Goal: Task Accomplishment & Management: Complete application form

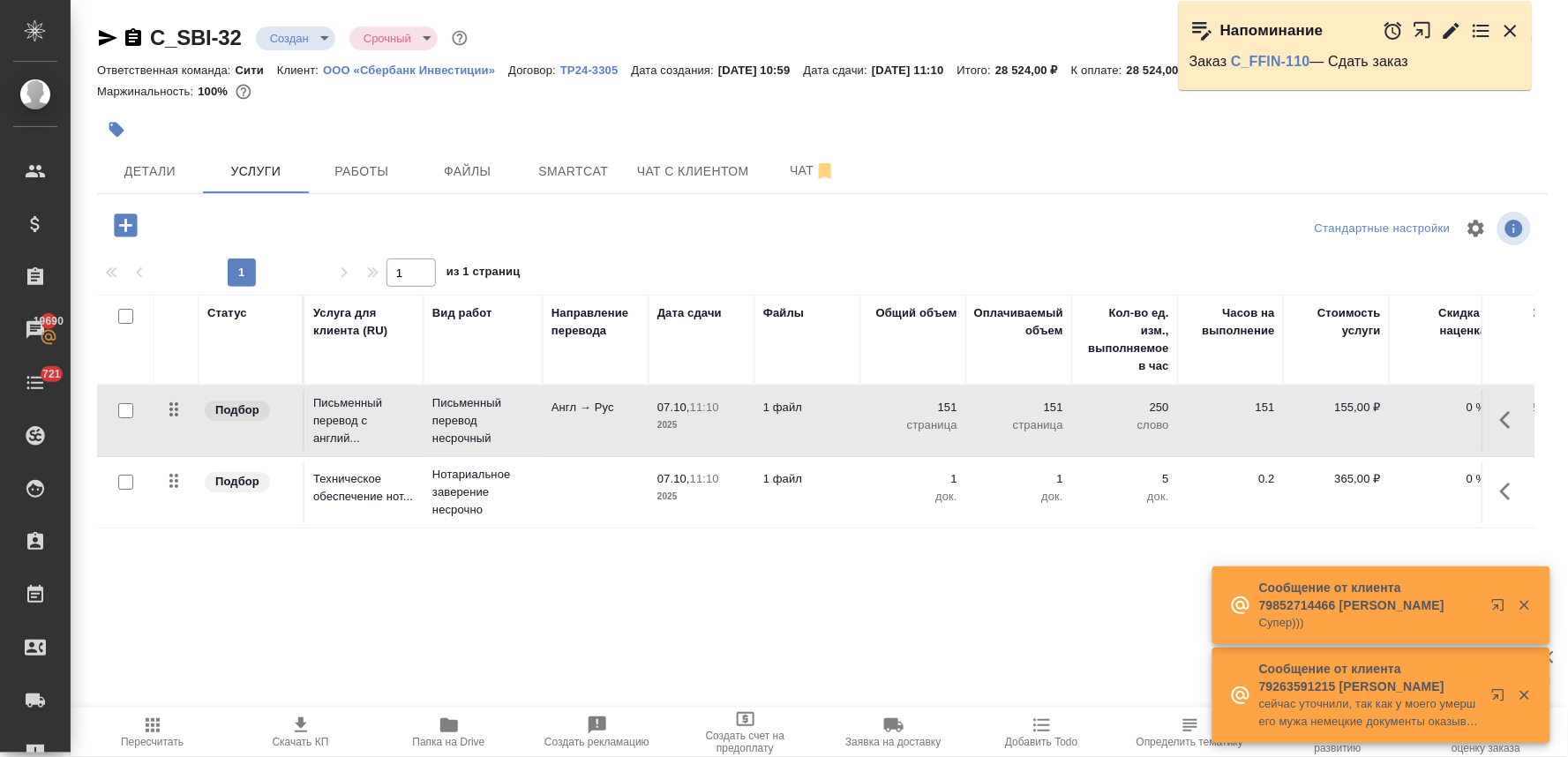
scroll to position [0, 224]
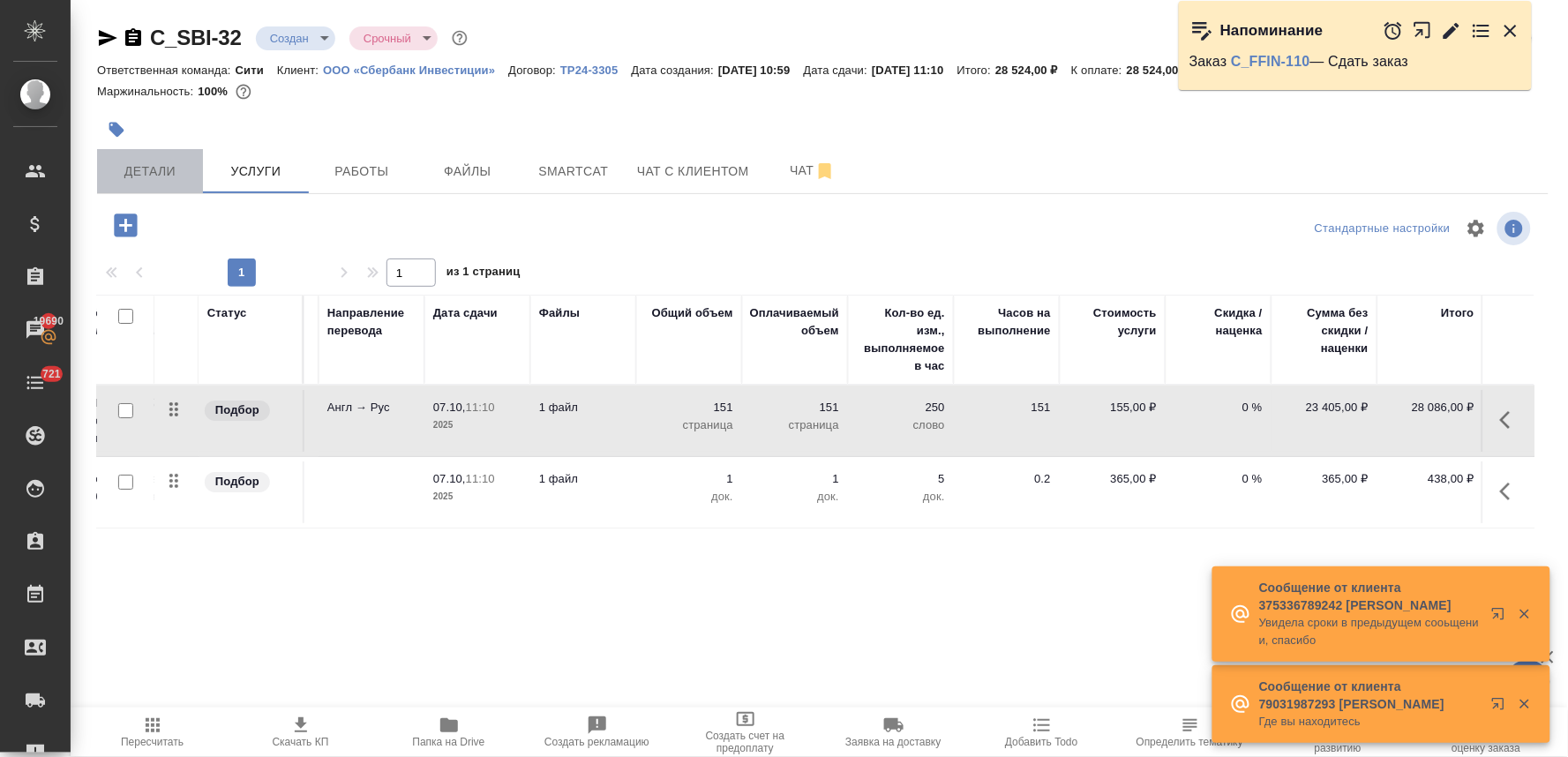
click at [130, 172] on span "Детали" at bounding box center [150, 171] width 85 height 22
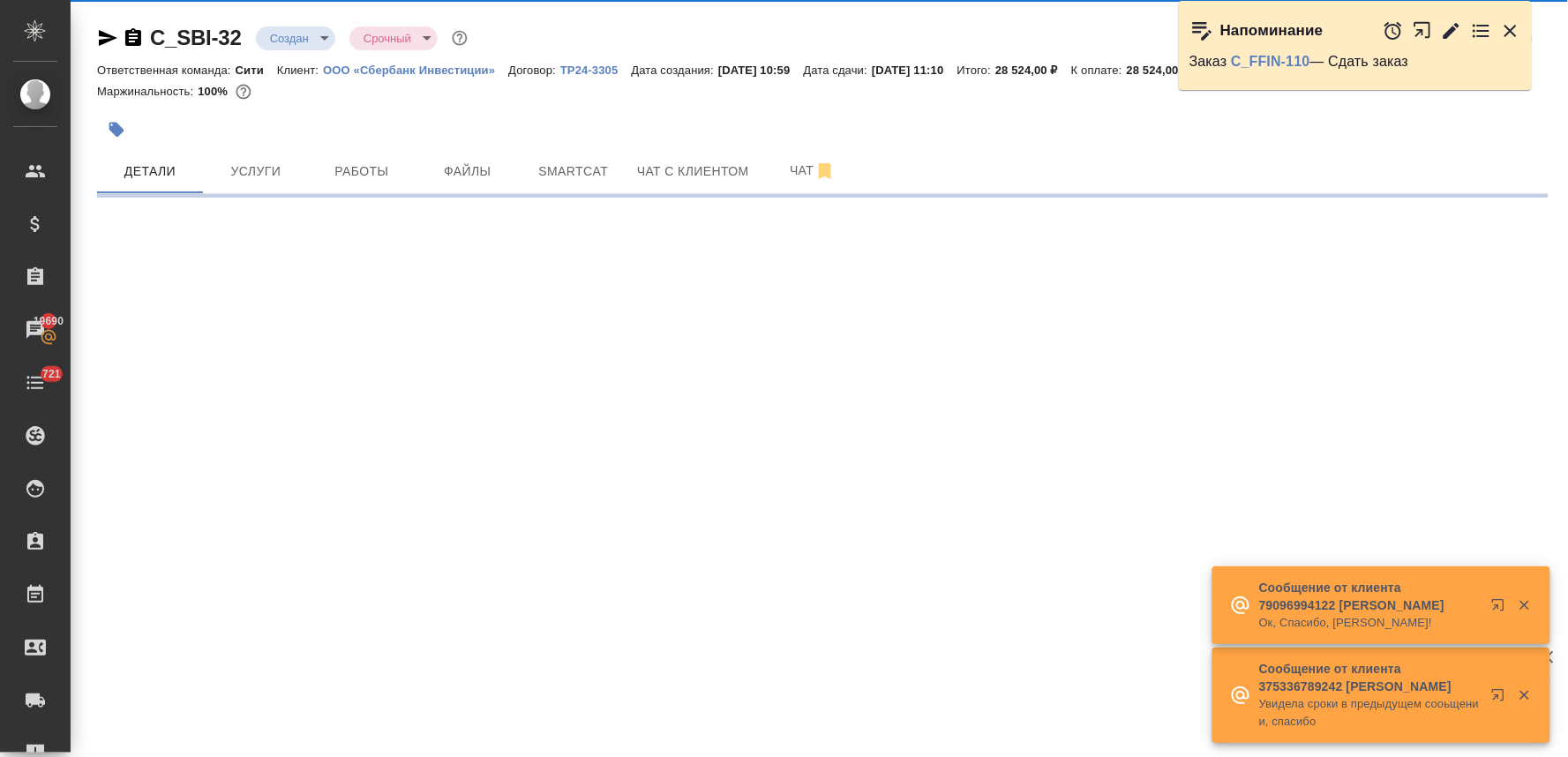
select select "RU"
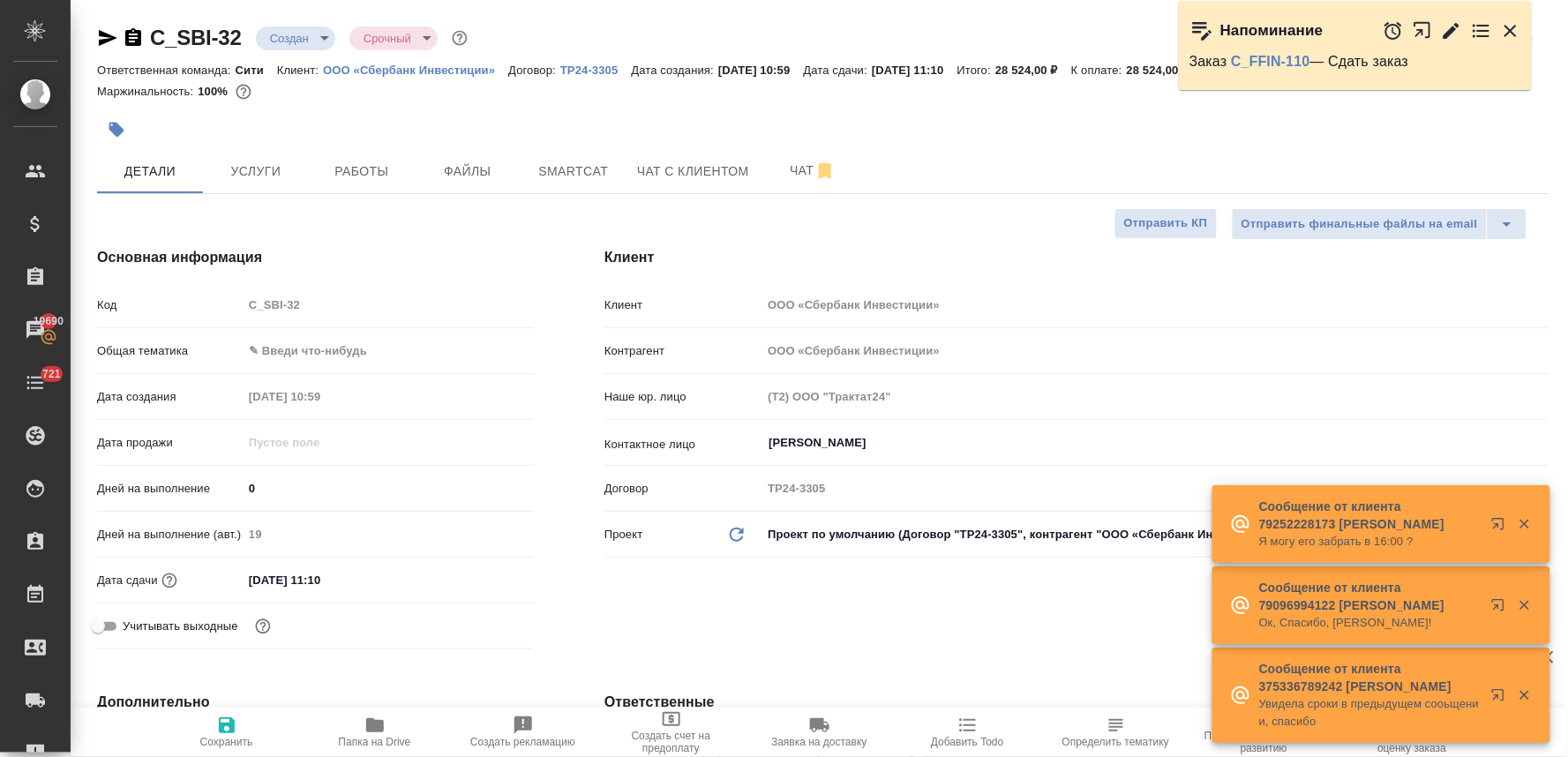
type textarea "x"
click at [1512, 25] on icon "button" at bounding box center [1510, 31] width 21 height 21
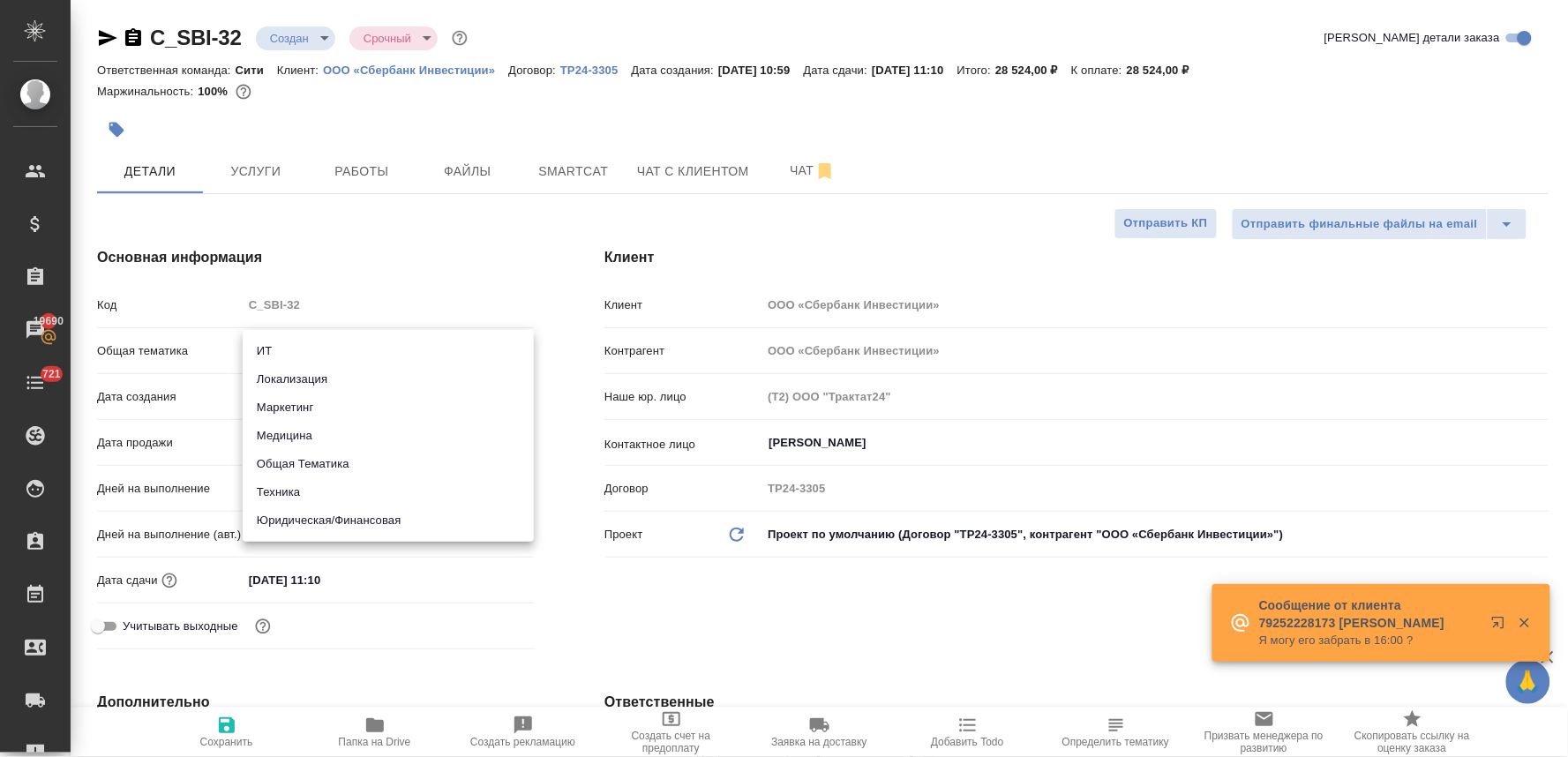
click at [314, 351] on body "🙏 .cls-1 fill:#fff; AWATERA [PERSON_NAME] Спецификации Заказы 19690 Чаты 721 To…" at bounding box center [784, 378] width 1568 height 757
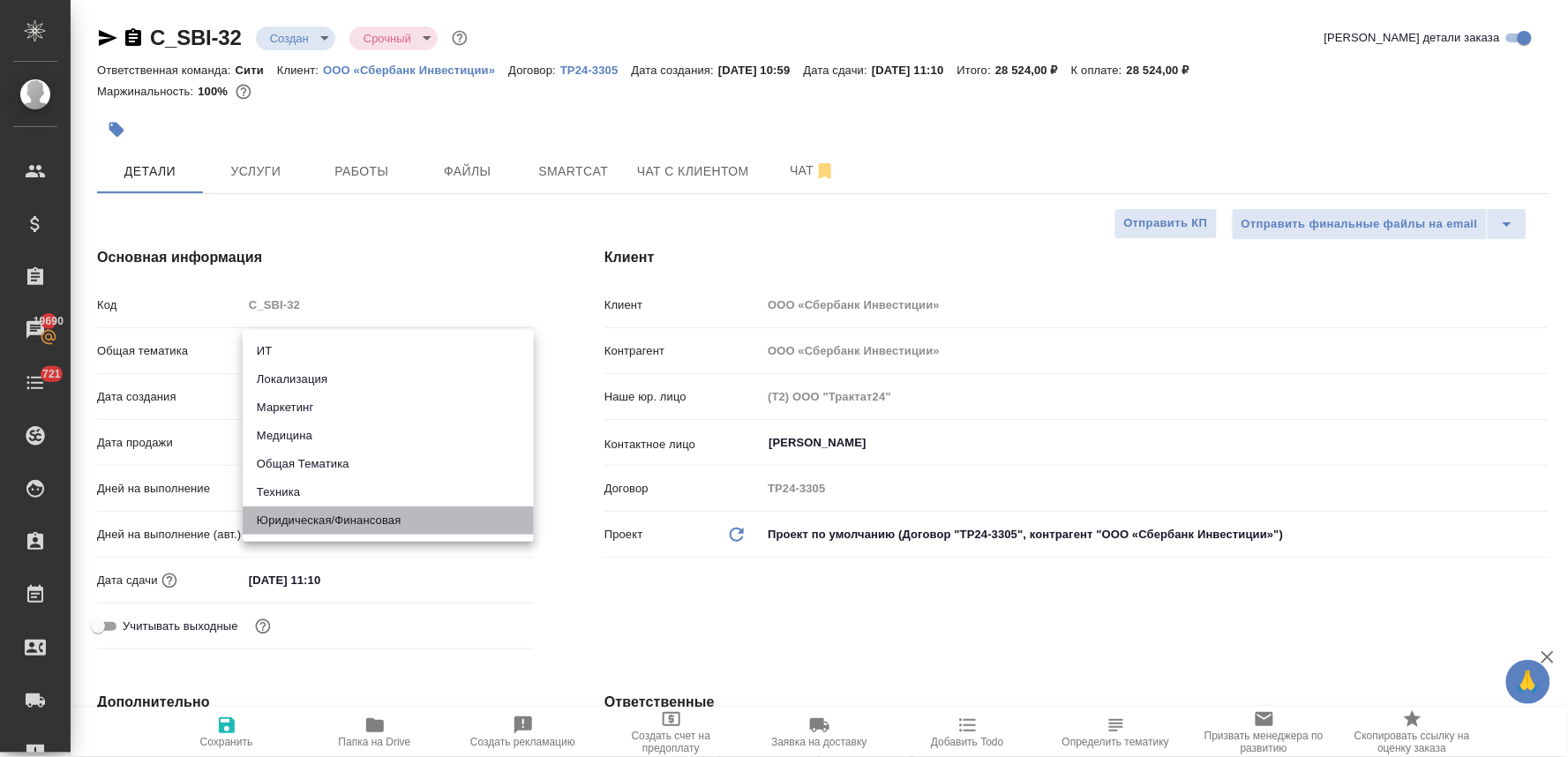
click at [357, 524] on li "Юридическая/Финансовая" at bounding box center [387, 521] width 291 height 28
type input "yr-fn"
type textarea "x"
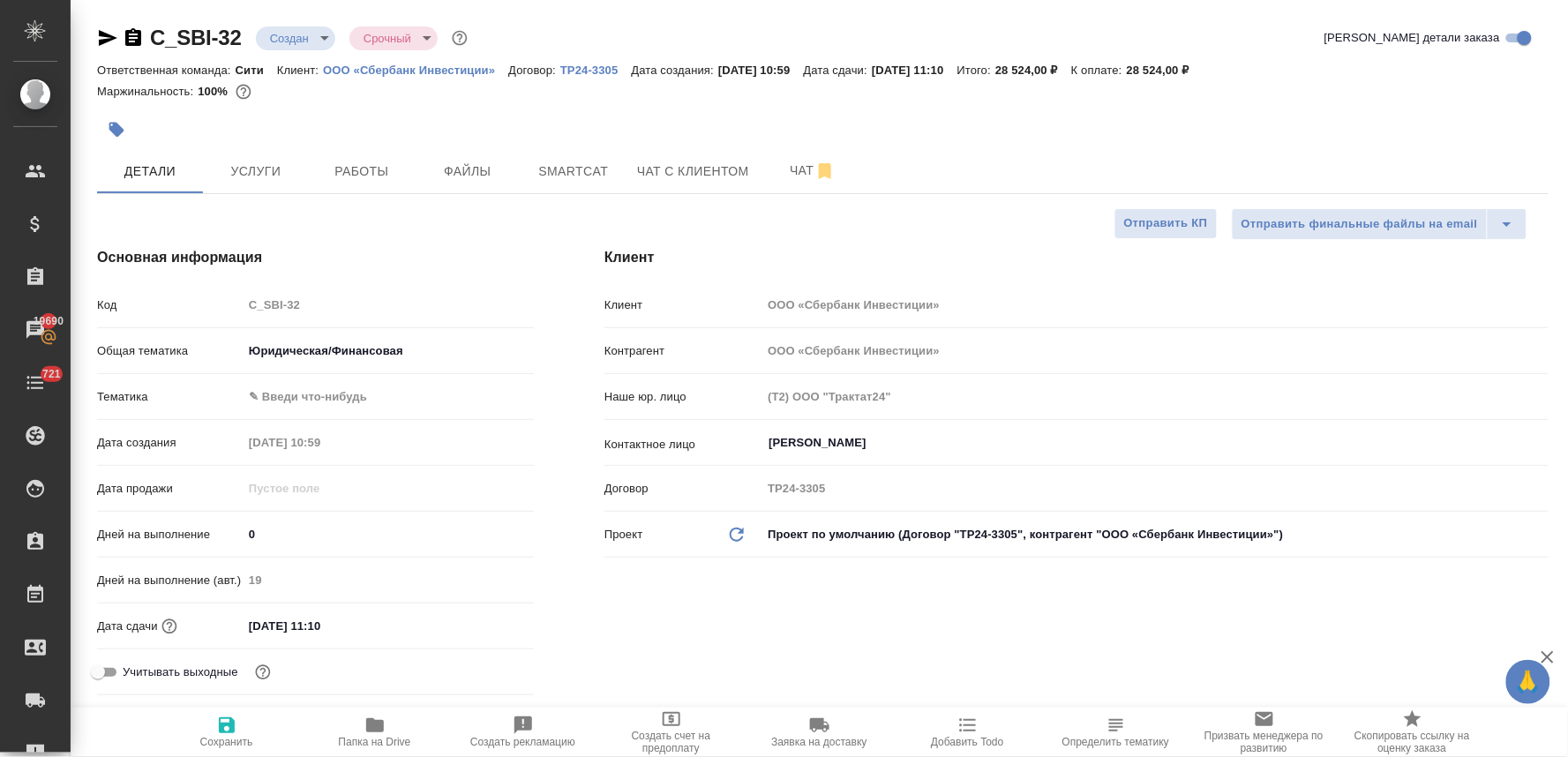
click at [338, 400] on body "🙏 .cls-1 fill:#fff; AWATERA [PERSON_NAME] Спецификации Заказы 19690 Чаты 721 To…" at bounding box center [784, 378] width 1568 height 757
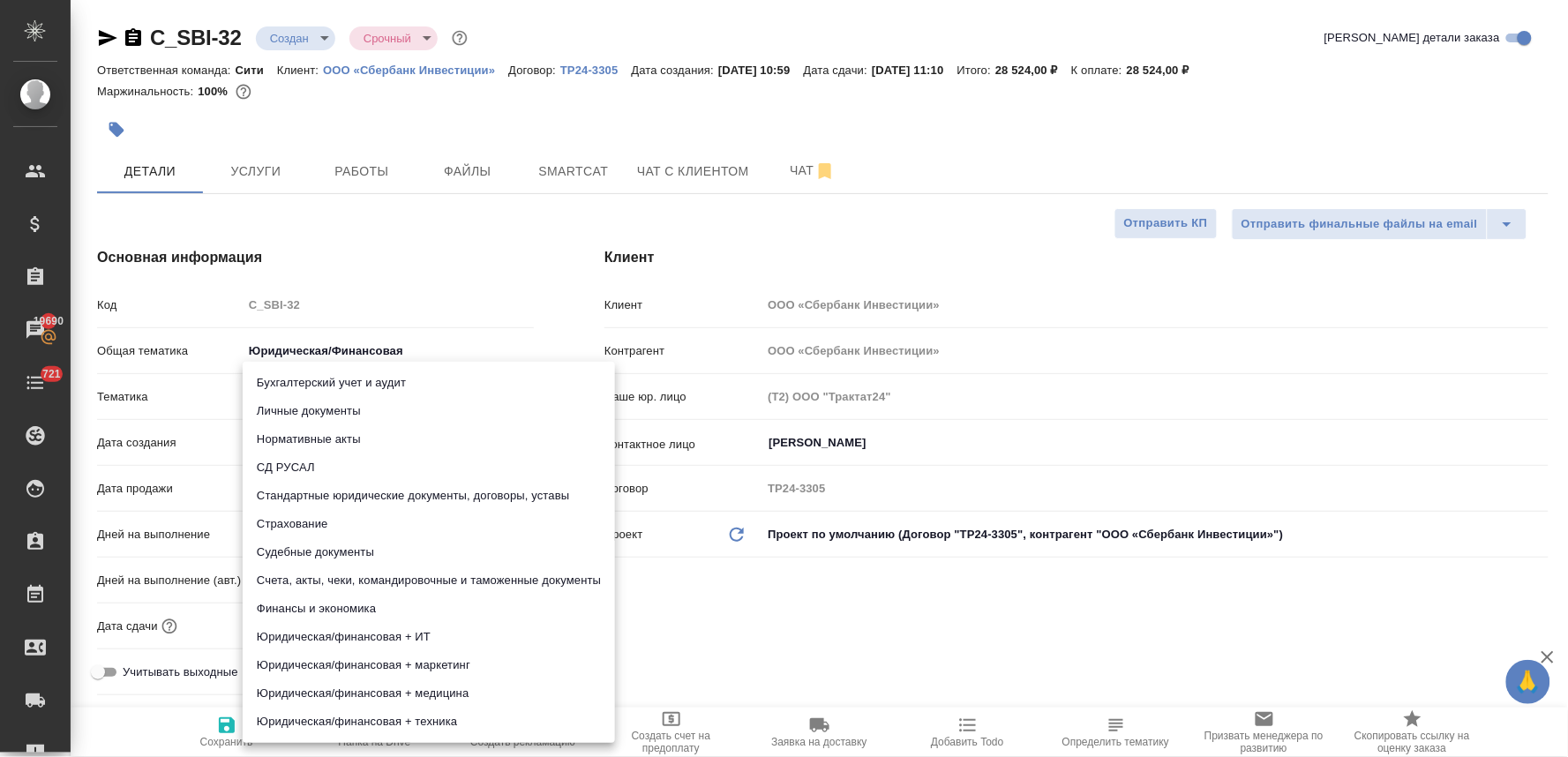
click at [376, 492] on li "Стандартные юридические документы, договоры, уставы" at bounding box center [428, 496] width 372 height 28
type textarea "x"
type input "5f647205b73bc97568ca66bf"
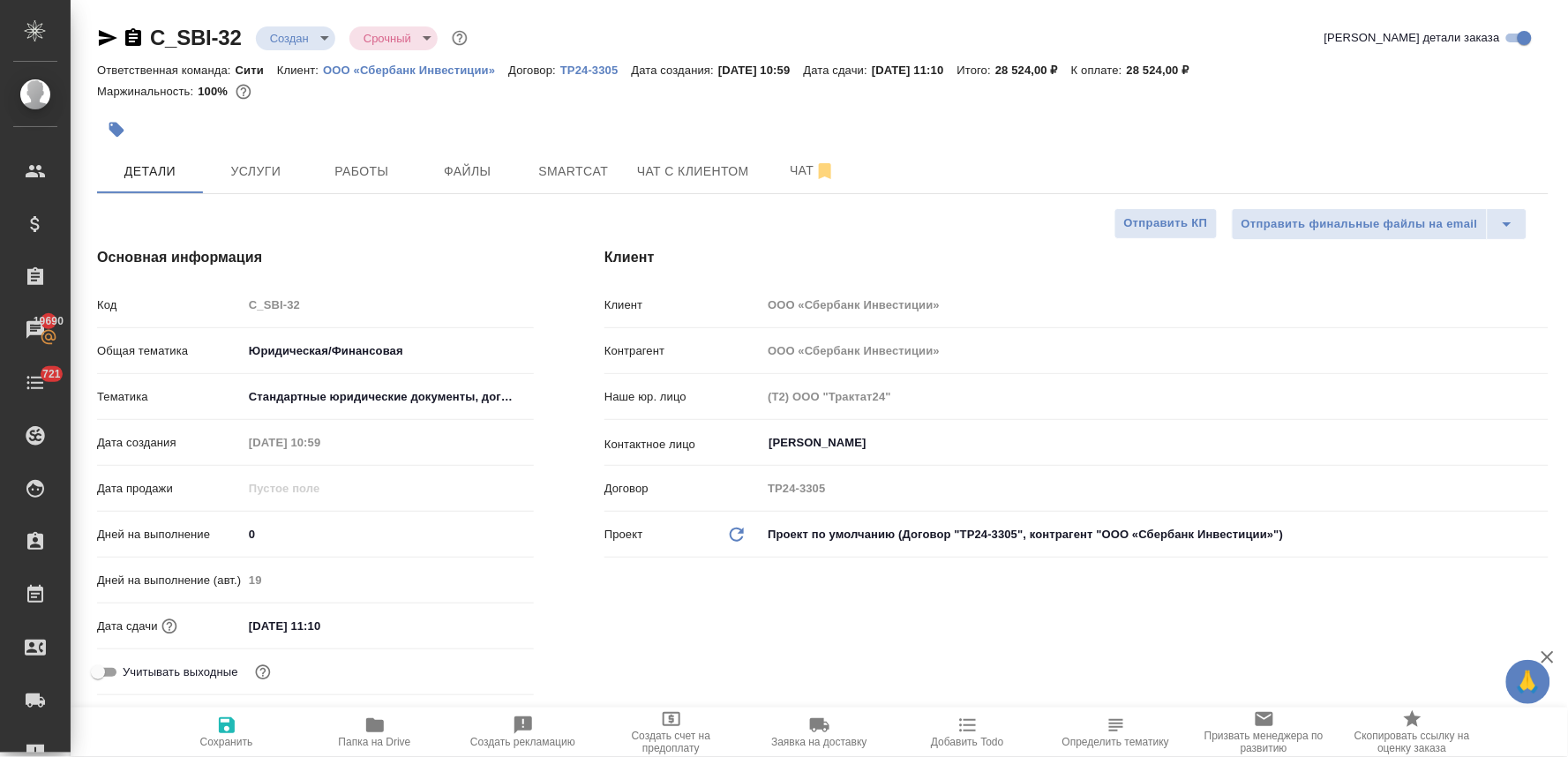
click at [709, 575] on div "Клиент Клиент ООО «Сбербанк Инвестиции» Контрагент ООО «Сбербанк Инвестиции» На…" at bounding box center [1076, 475] width 1014 height 525
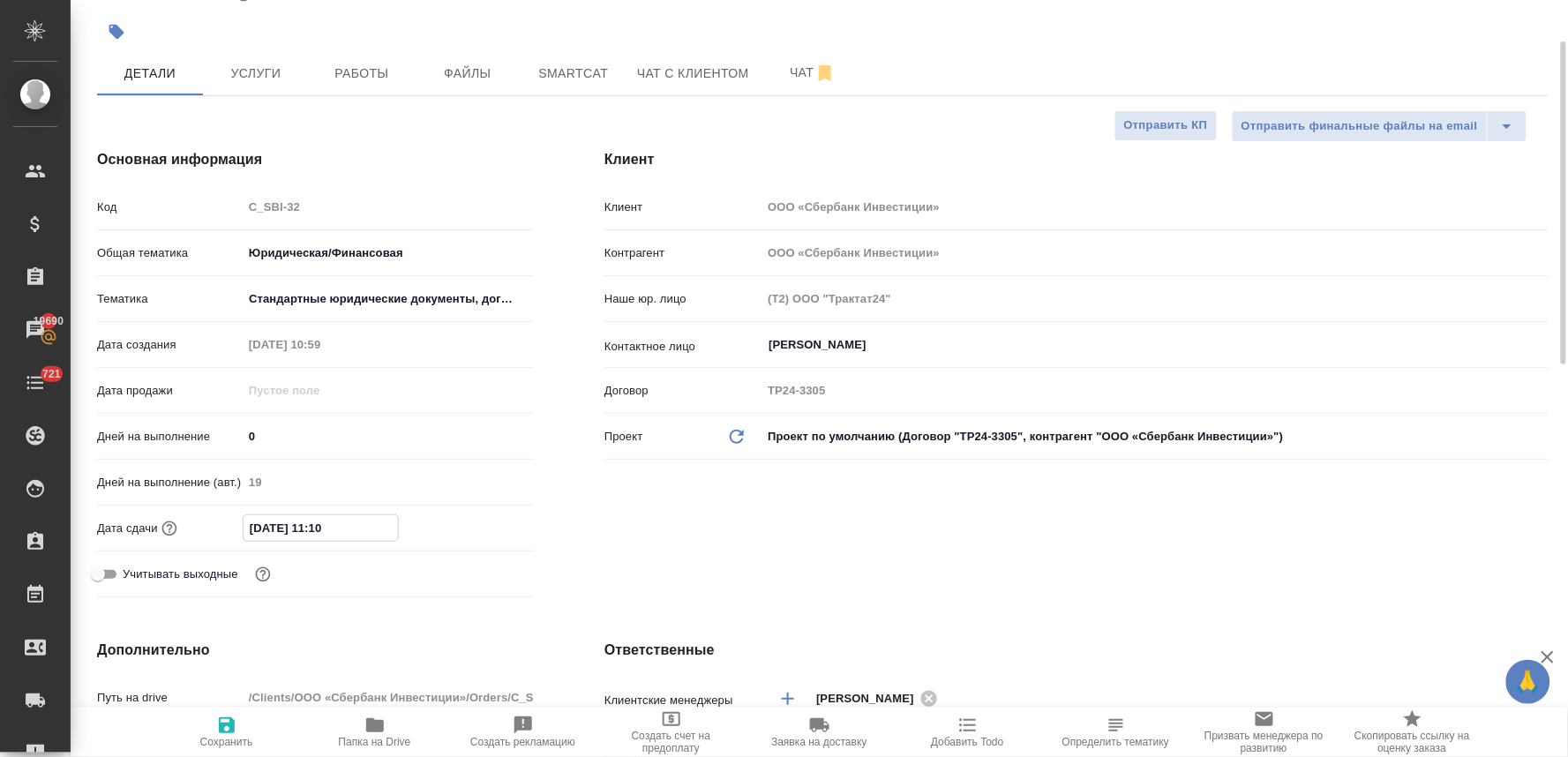
click at [382, 525] on input "[DATE] 11:10" at bounding box center [320, 528] width 154 height 26
click at [481, 527] on icon "button" at bounding box center [483, 527] width 21 height 21
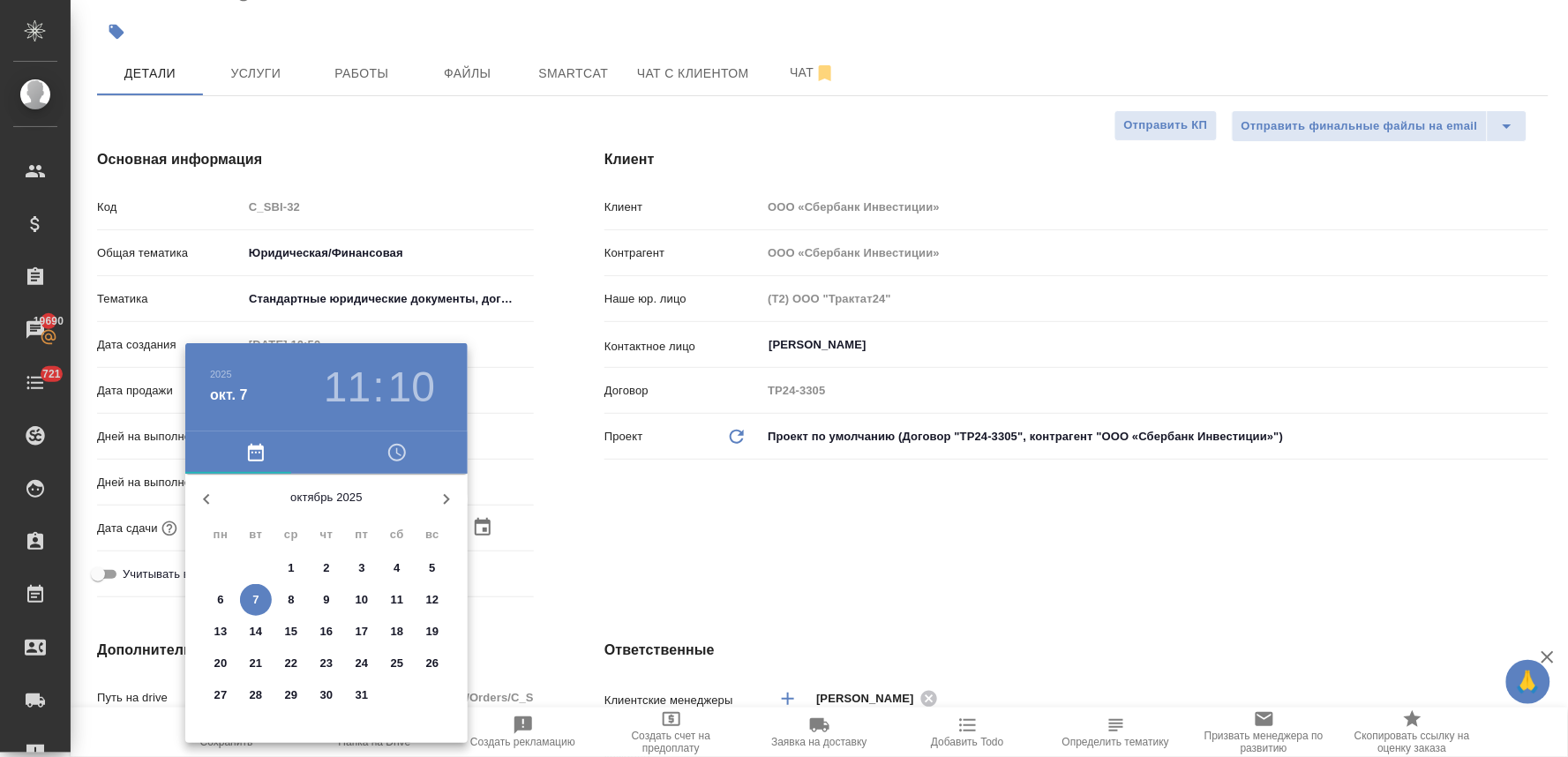
click at [329, 626] on p "16" at bounding box center [327, 631] width 13 height 18
type input "[DATE] 11:10"
type textarea "x"
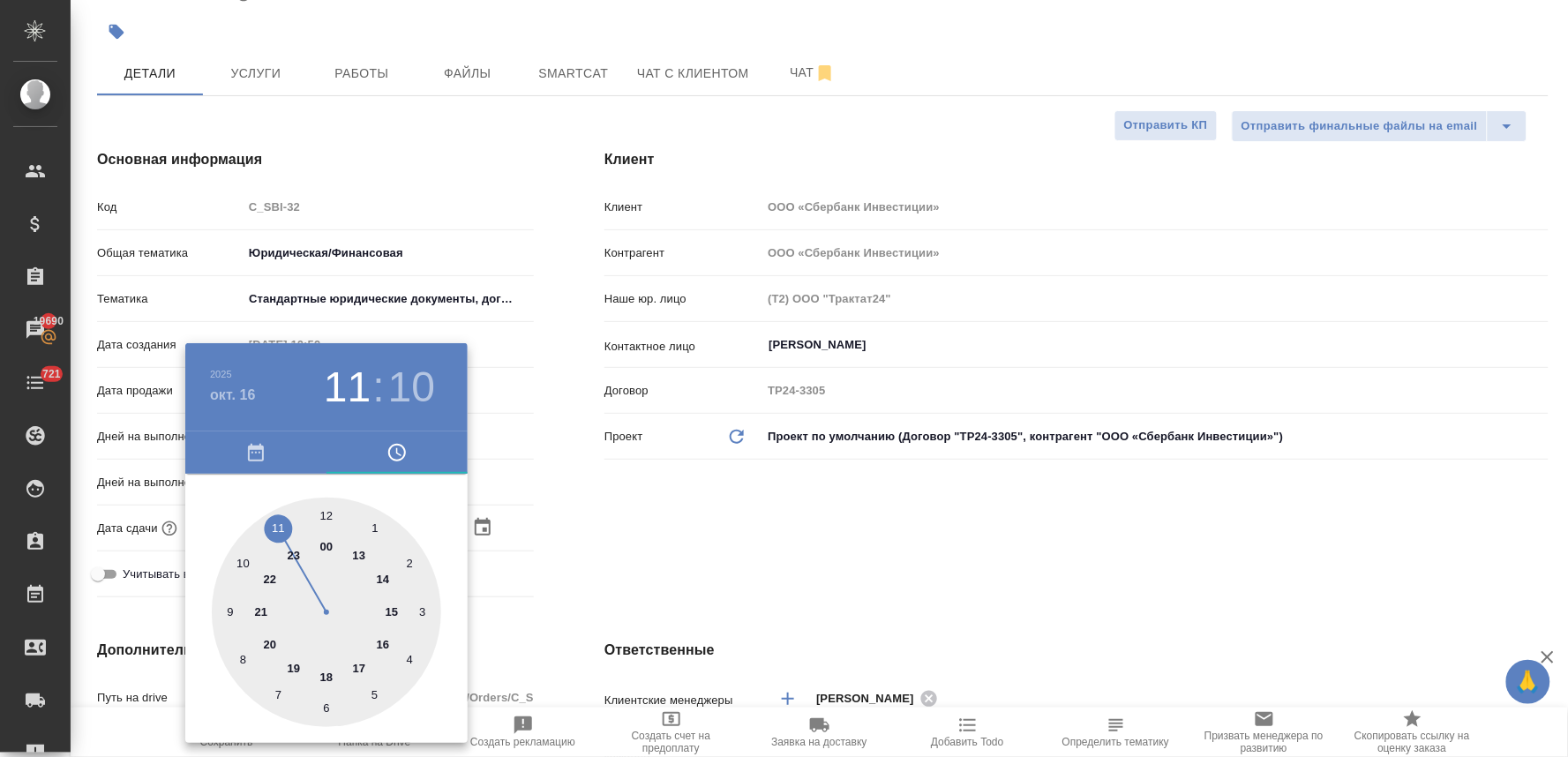
click at [325, 512] on div at bounding box center [327, 613] width 230 height 230
type input "[DATE] 12:10"
type textarea "x"
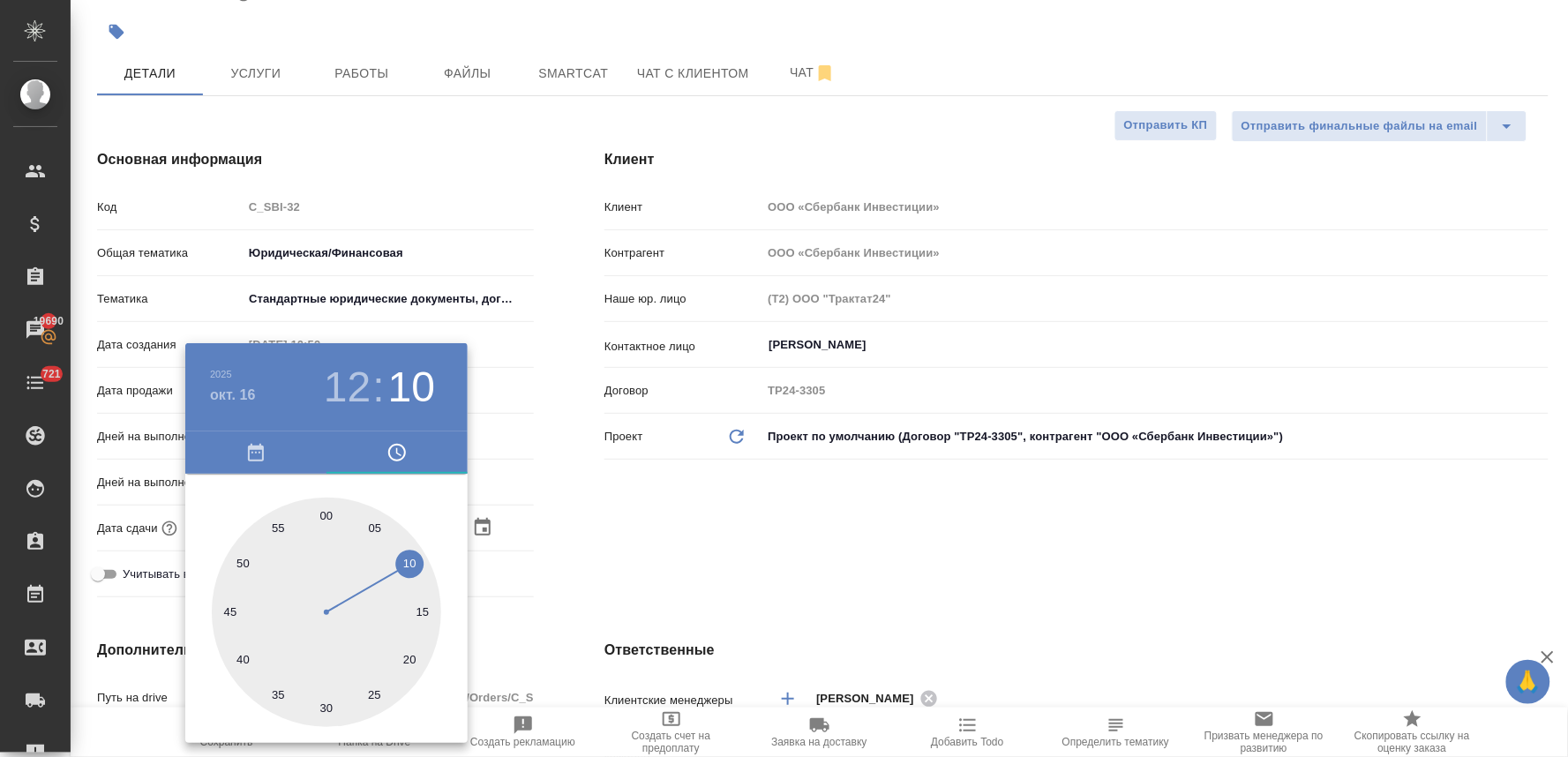
click at [329, 512] on div at bounding box center [327, 613] width 230 height 230
type input "[DATE] 12:00"
type textarea "x"
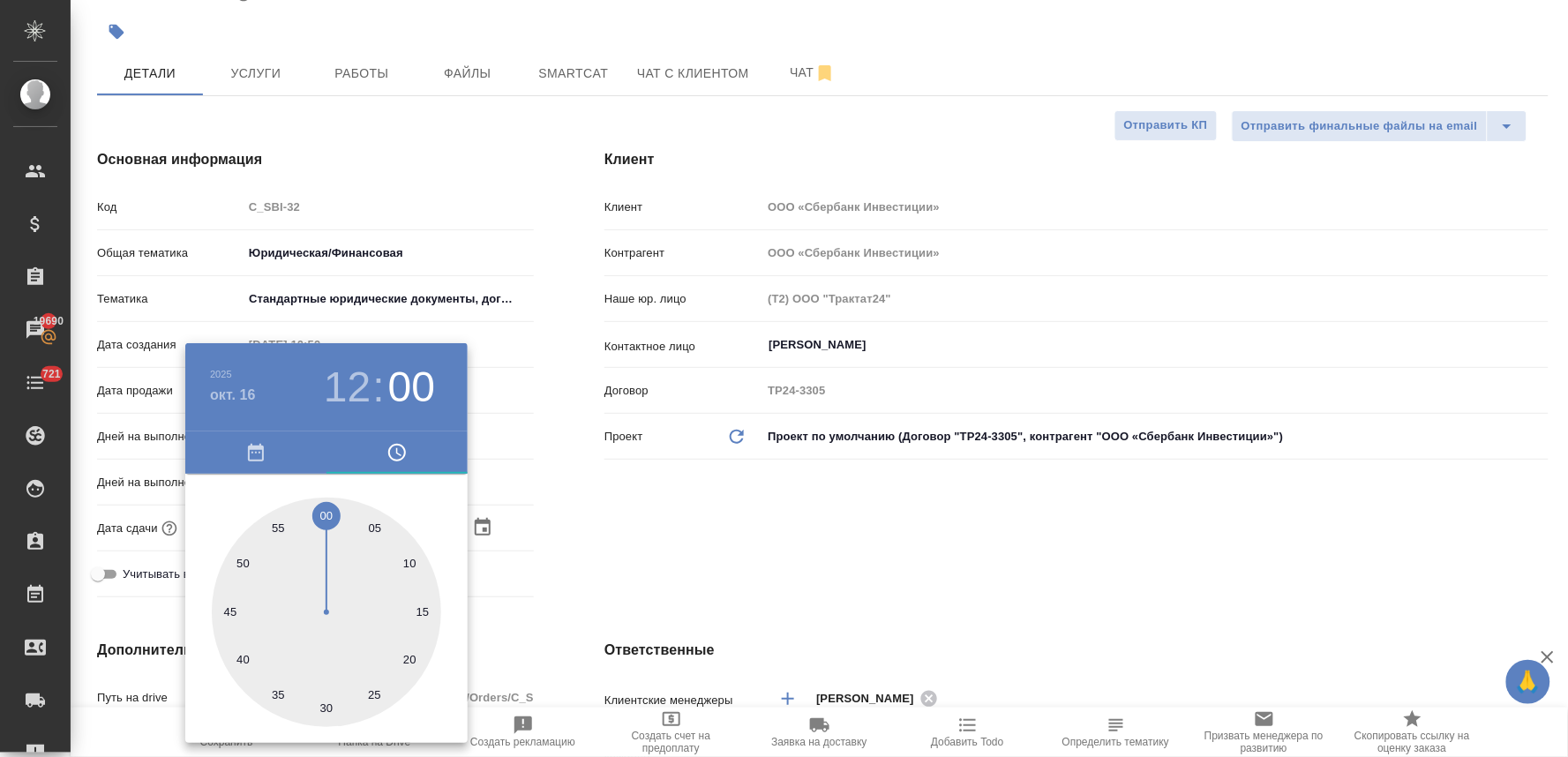
click at [628, 540] on div at bounding box center [784, 378] width 1568 height 757
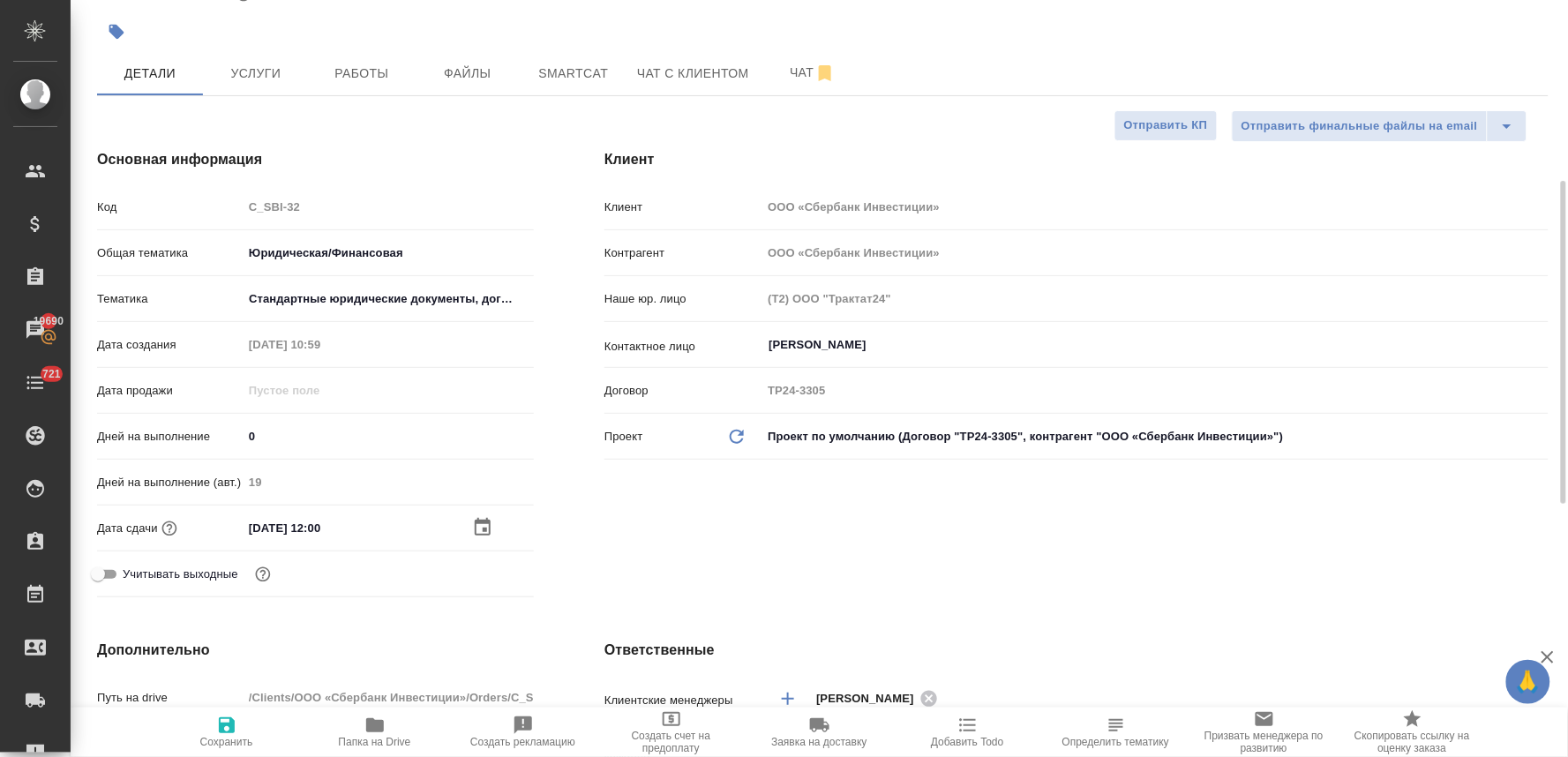
scroll to position [588, 0]
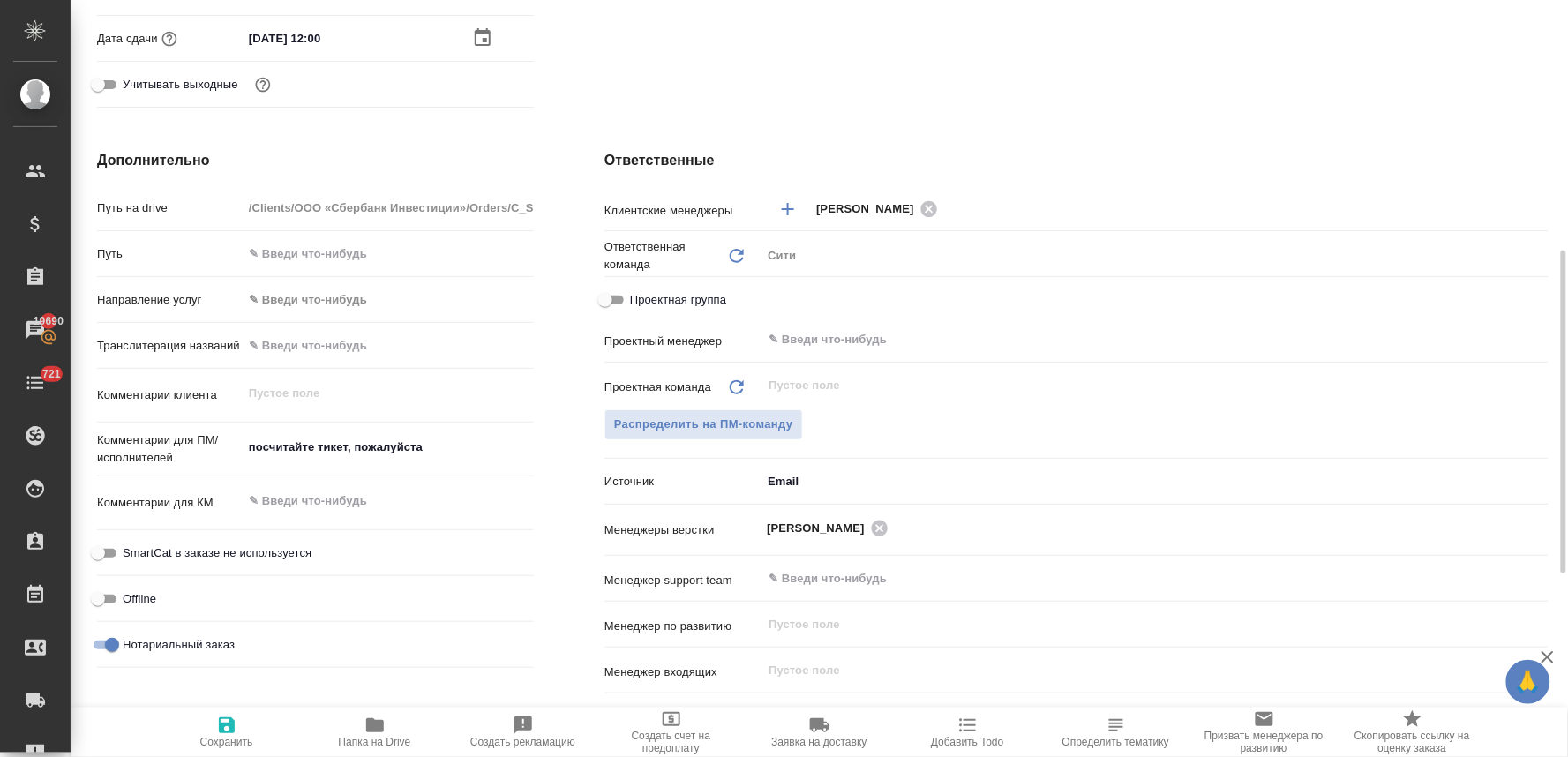
type textarea "x"
drag, startPoint x: 428, startPoint y: 439, endPoint x: 183, endPoint y: 443, distance: 245.0
click at [185, 443] on div "Комментарии для ПМ/исполнителей посчитайте тикет, пожалуйста x" at bounding box center [315, 450] width 436 height 41
type textarea "x"
type textarea "н"
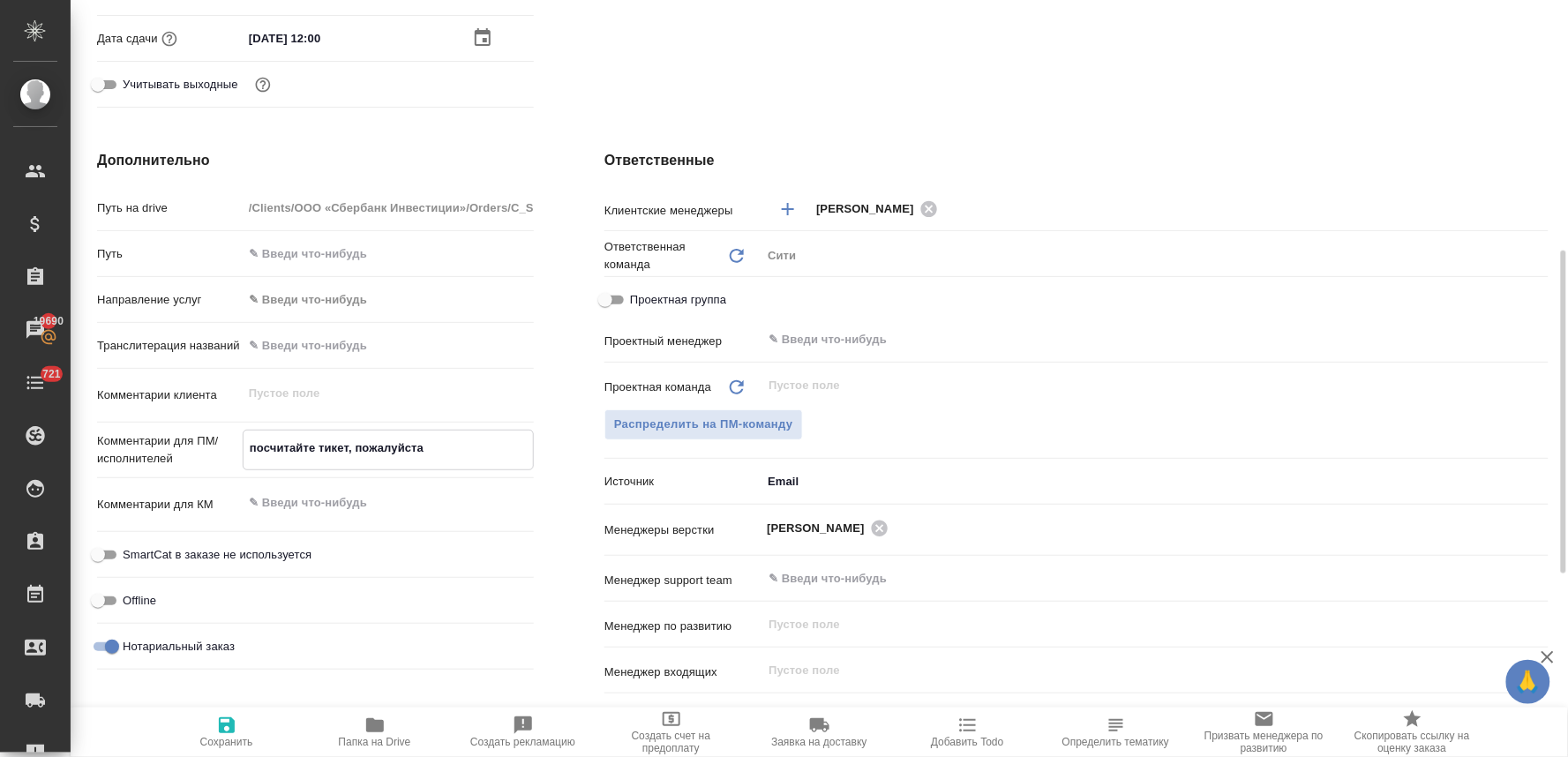
type textarea "x"
type textarea "но"
type textarea "x"
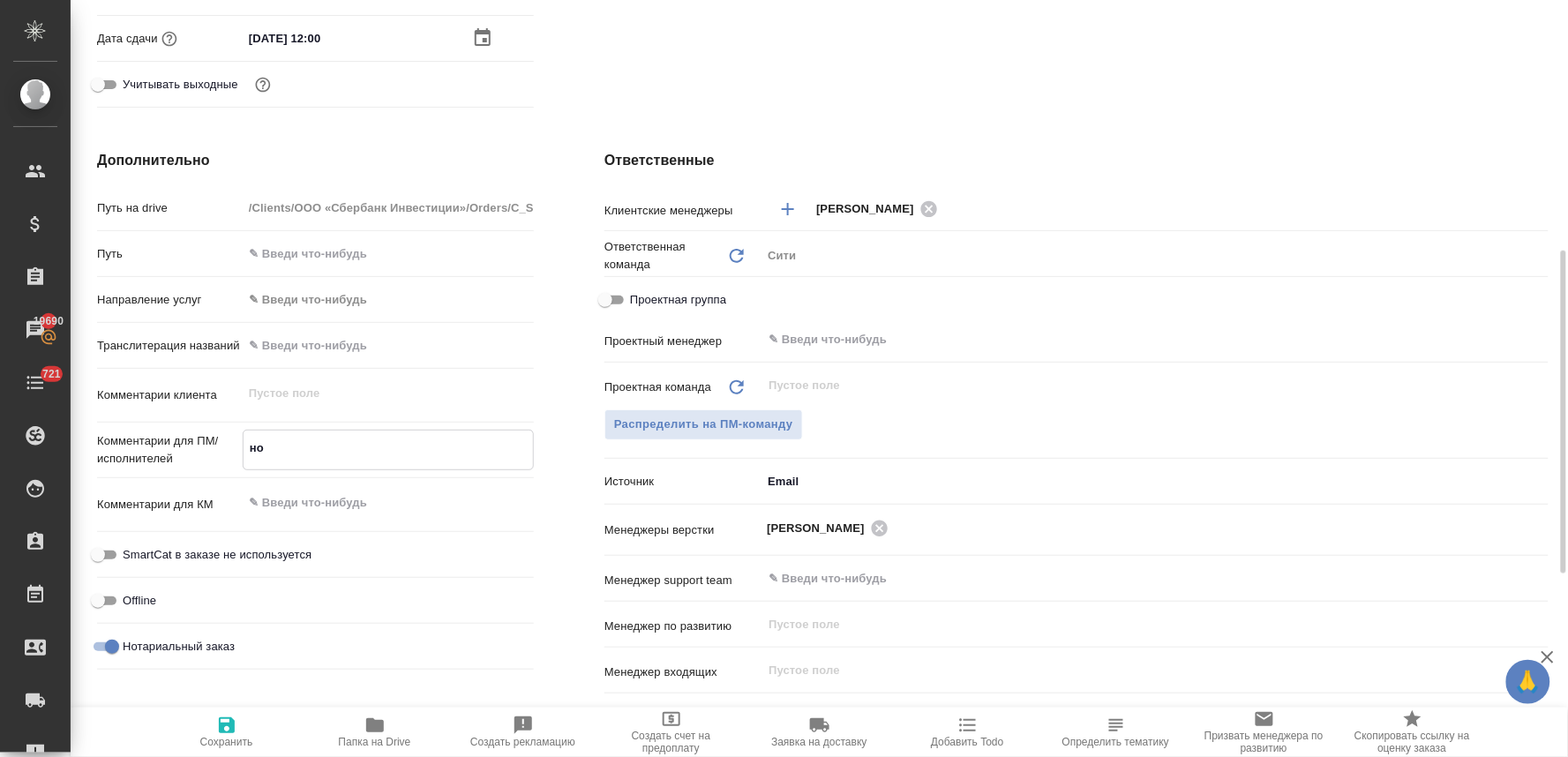
type textarea "x"
type textarea "нот"
type textarea "x"
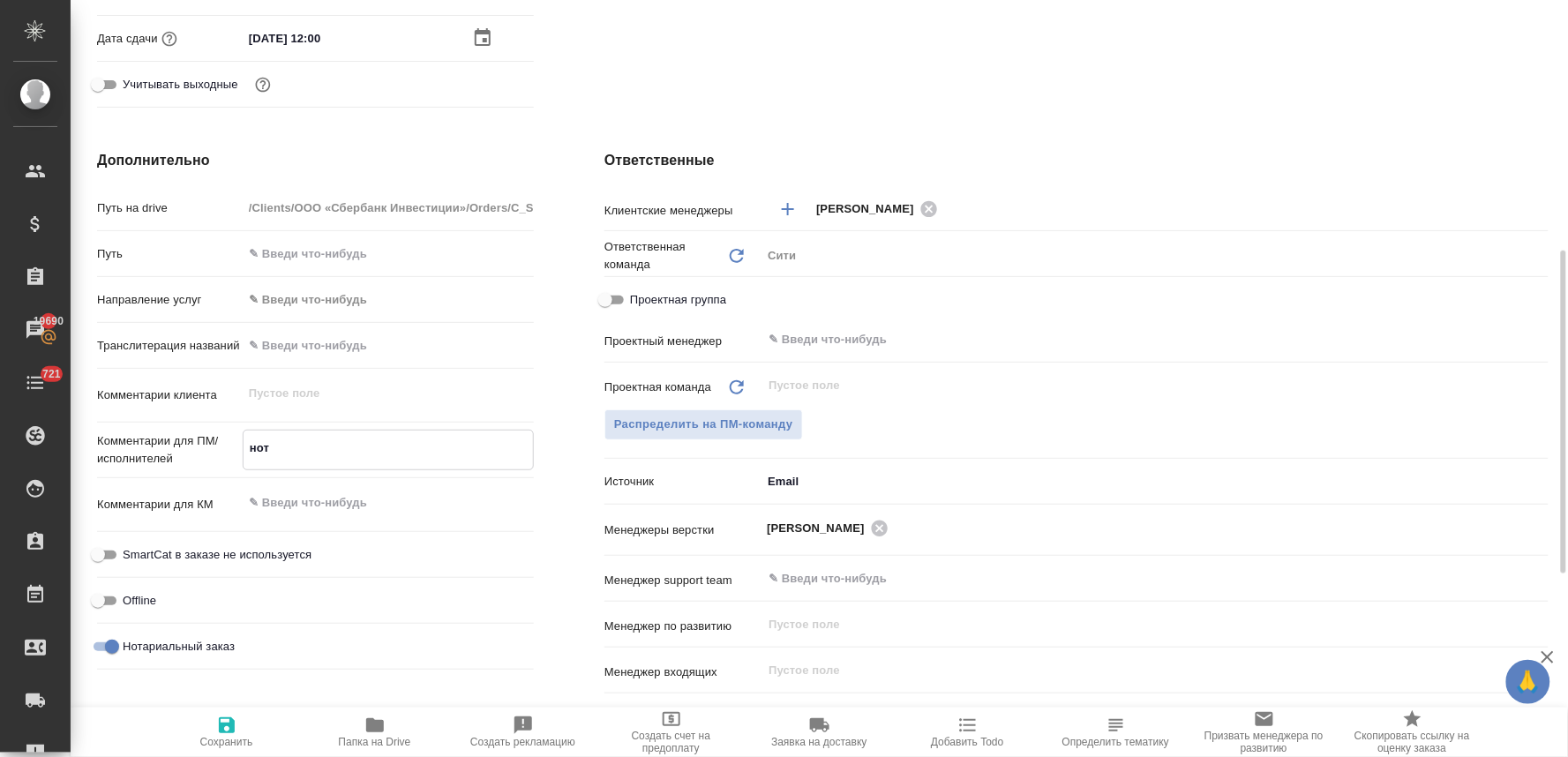
type textarea "нот"
type textarea "x"
click at [223, 725] on icon "button" at bounding box center [227, 725] width 16 height 16
type textarea "x"
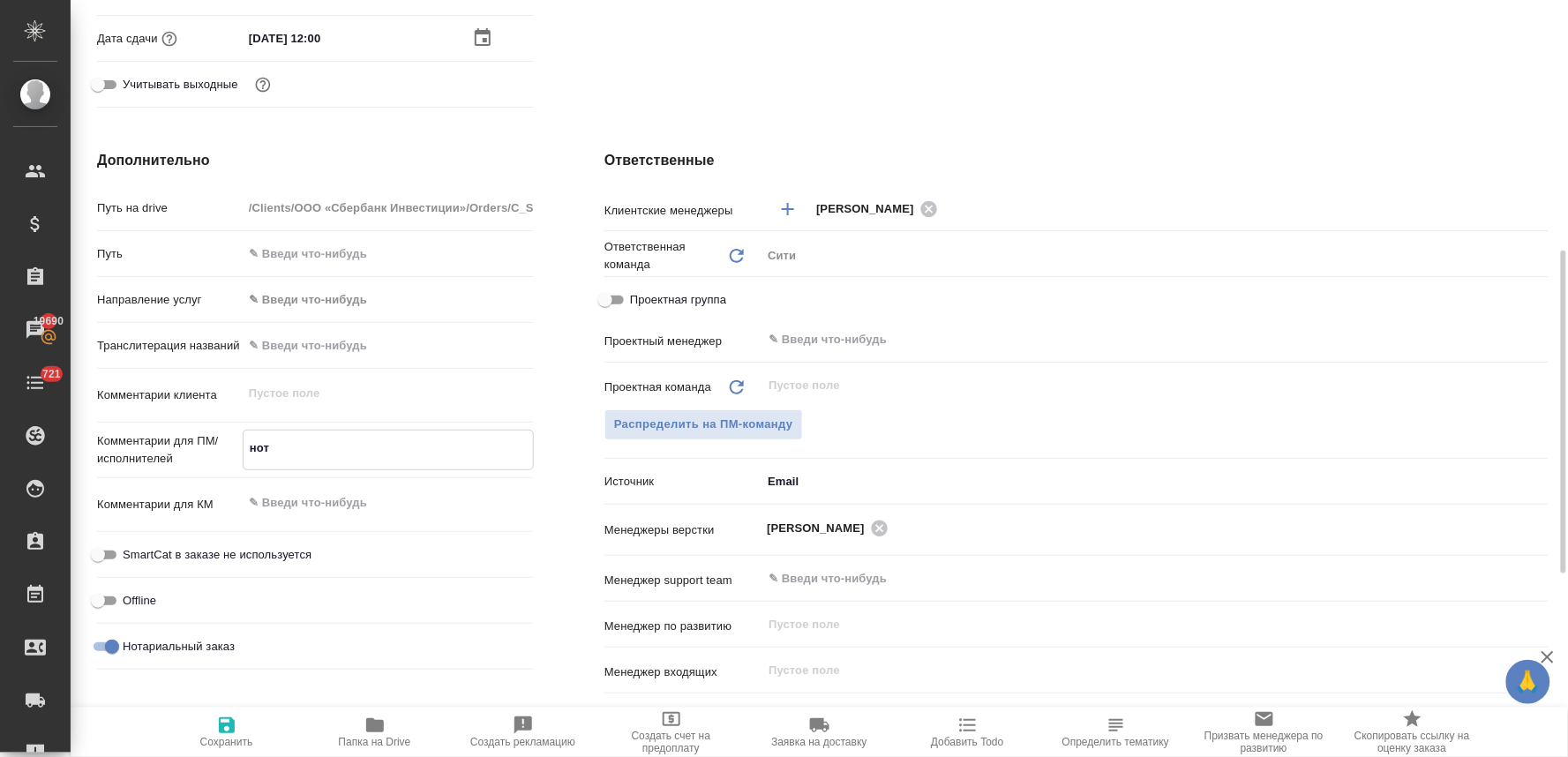
type textarea "x"
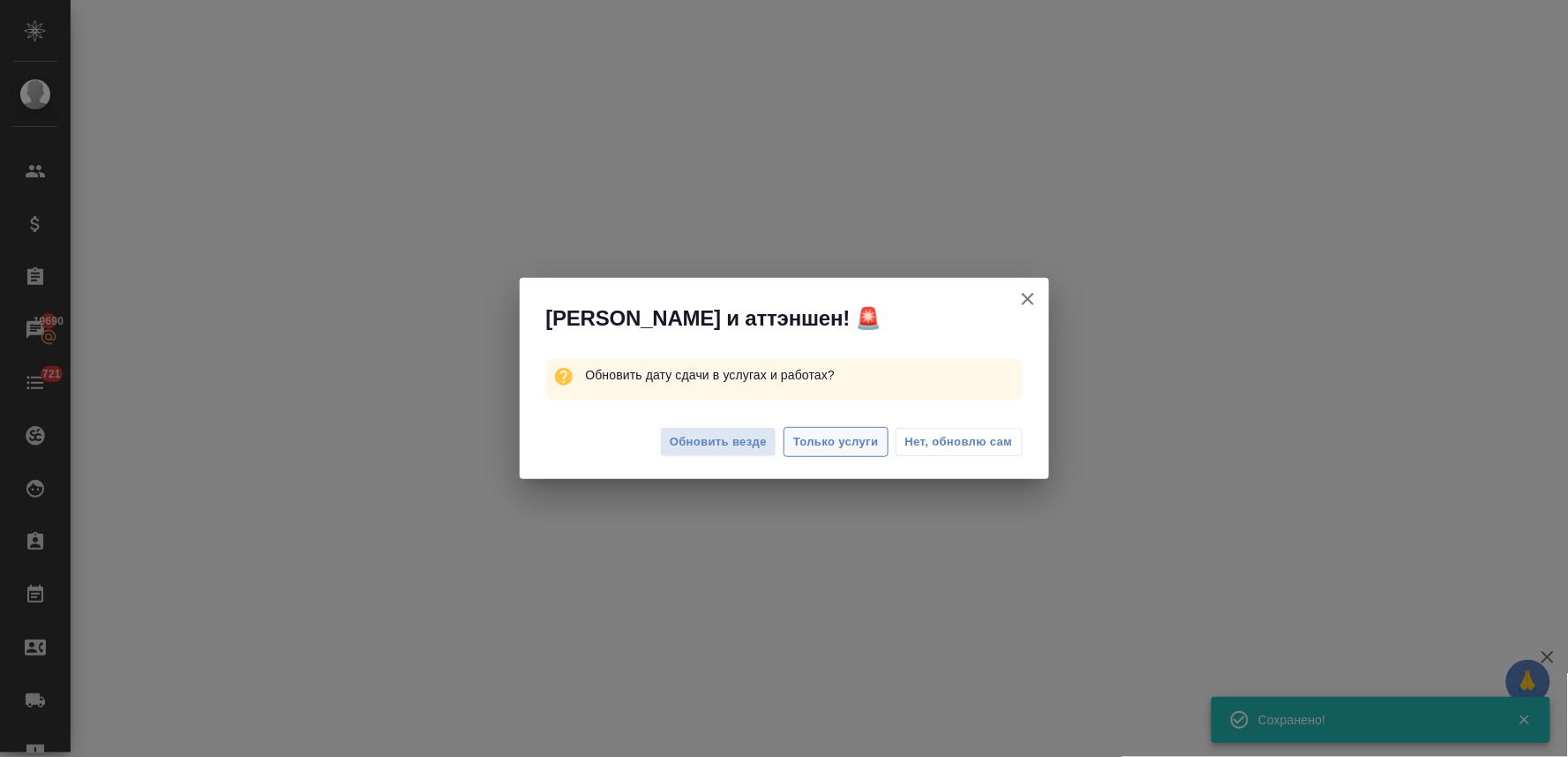
select select "RU"
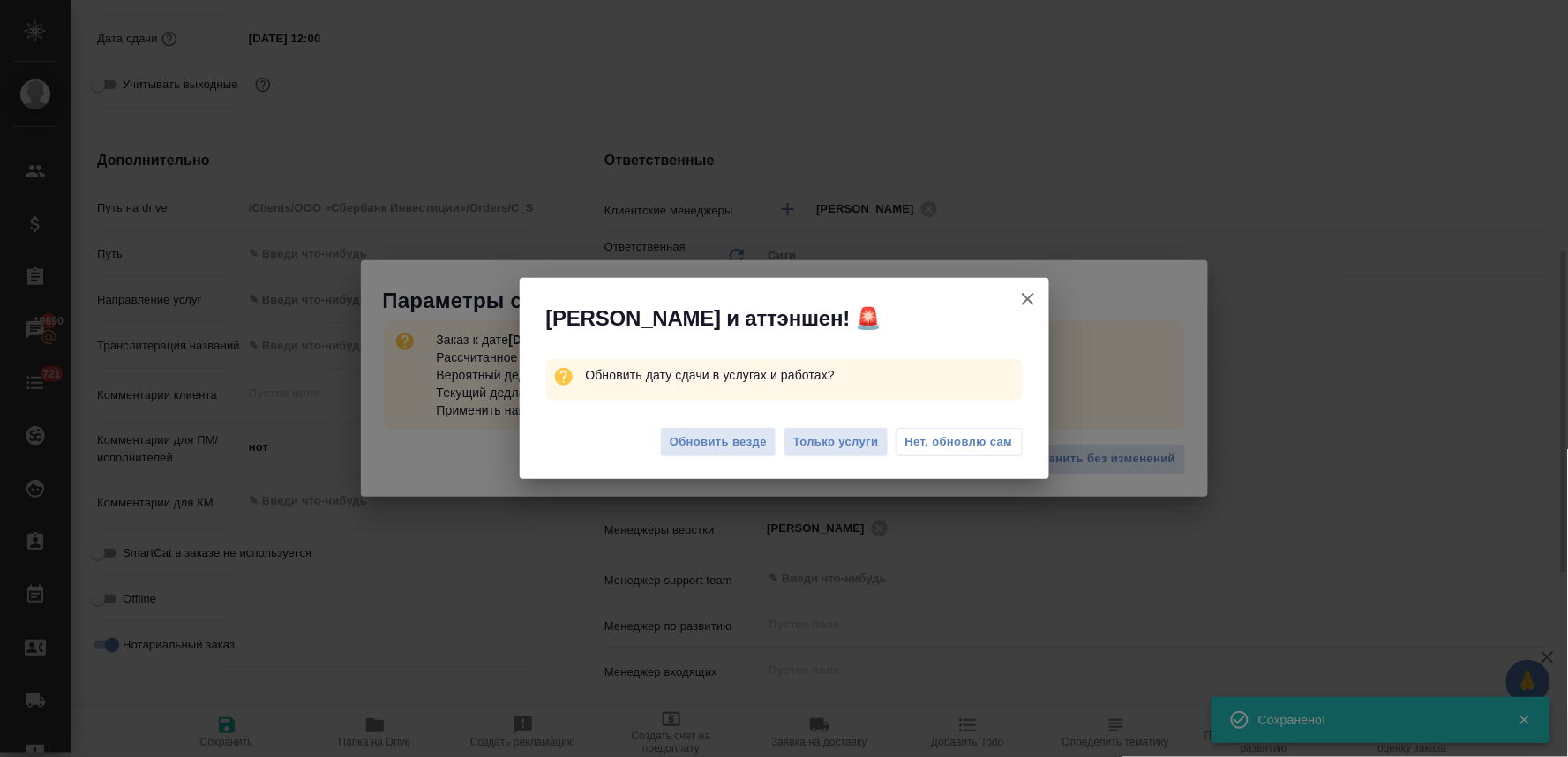
type textarea "x"
click at [743, 441] on span "Обновить везде" at bounding box center [718, 442] width 97 height 20
type textarea "x"
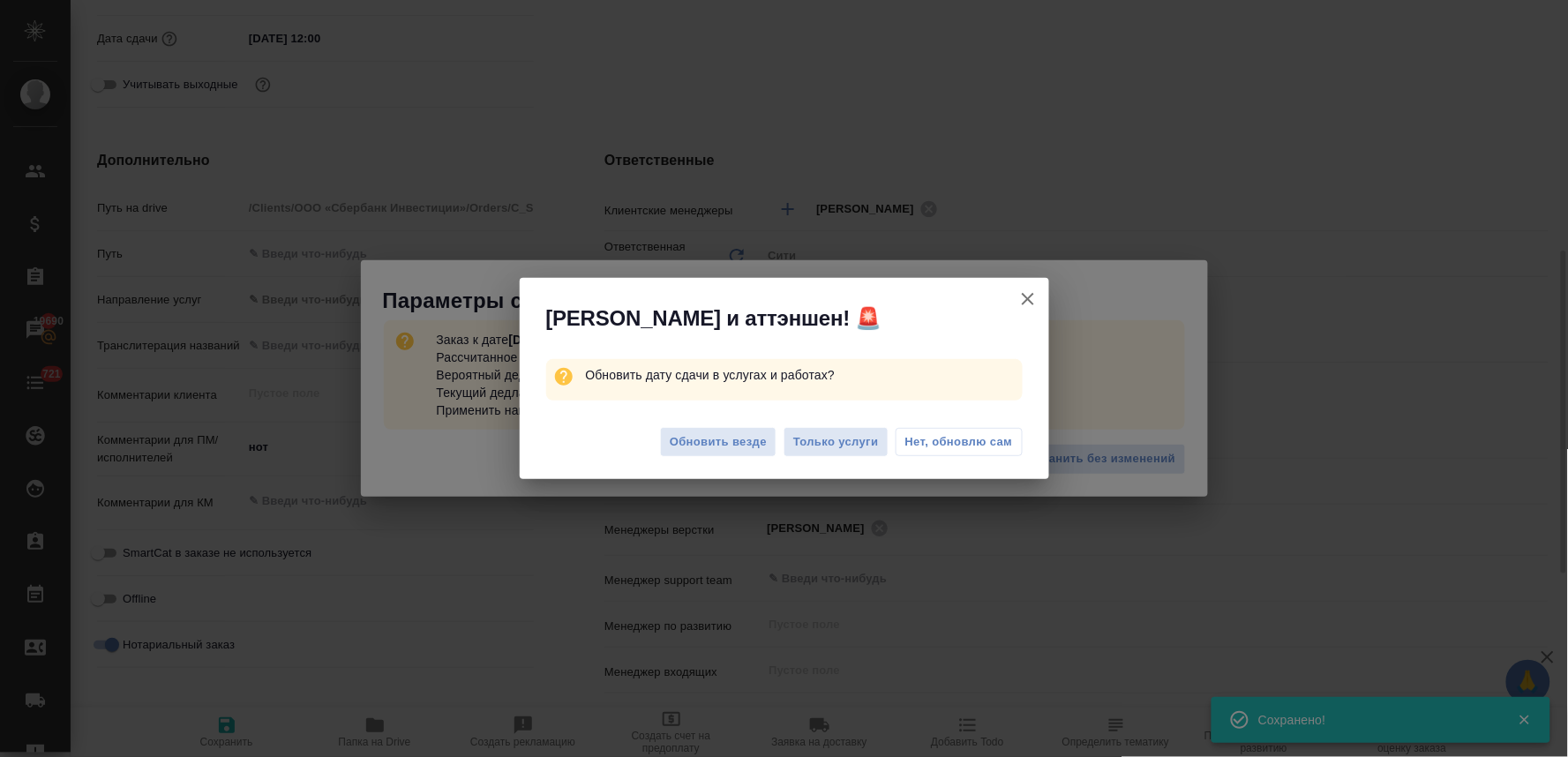
type textarea "x"
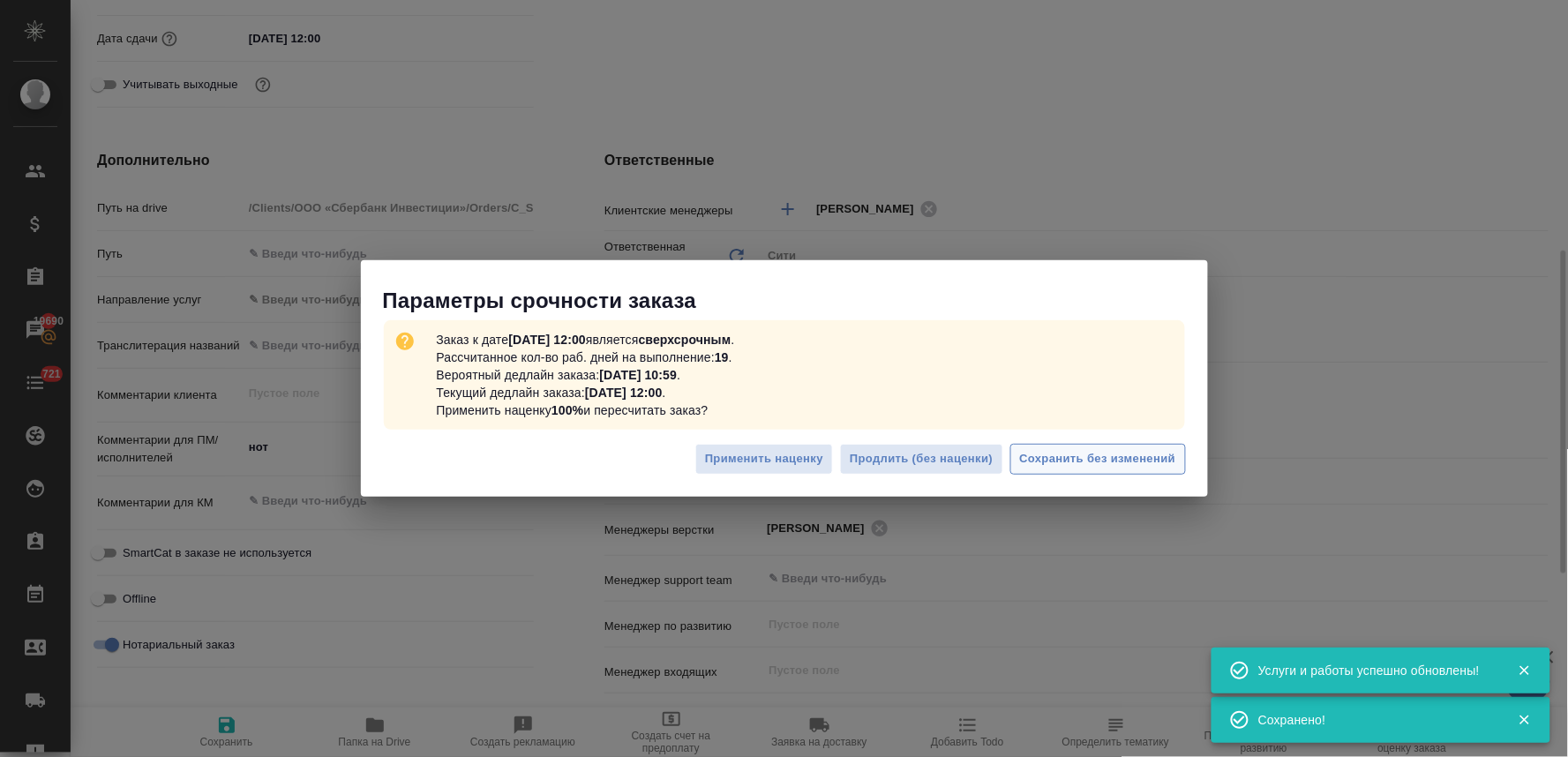
click at [1150, 449] on span "Сохранить без изменений" at bounding box center [1097, 459] width 156 height 20
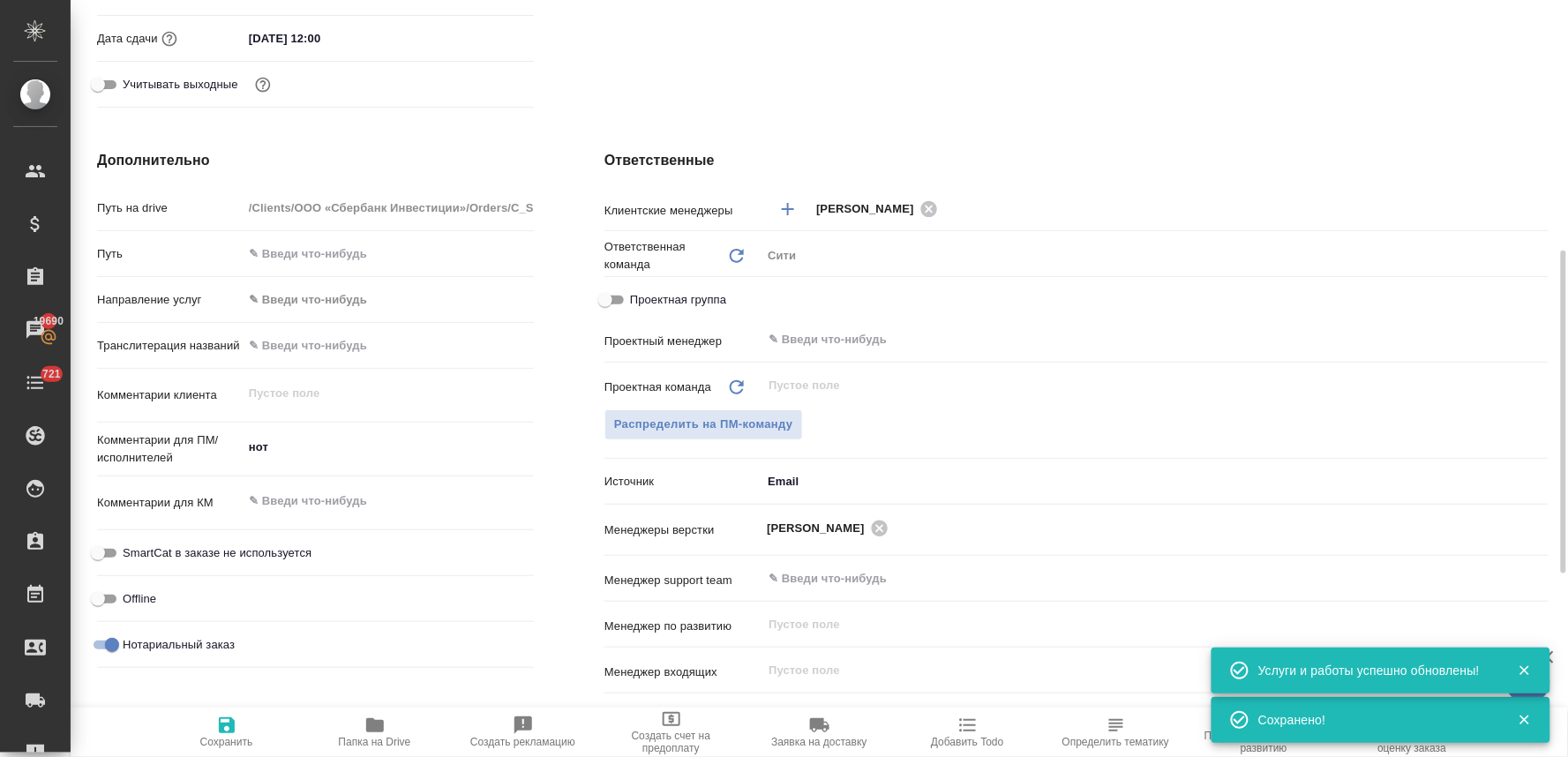
type textarea "x"
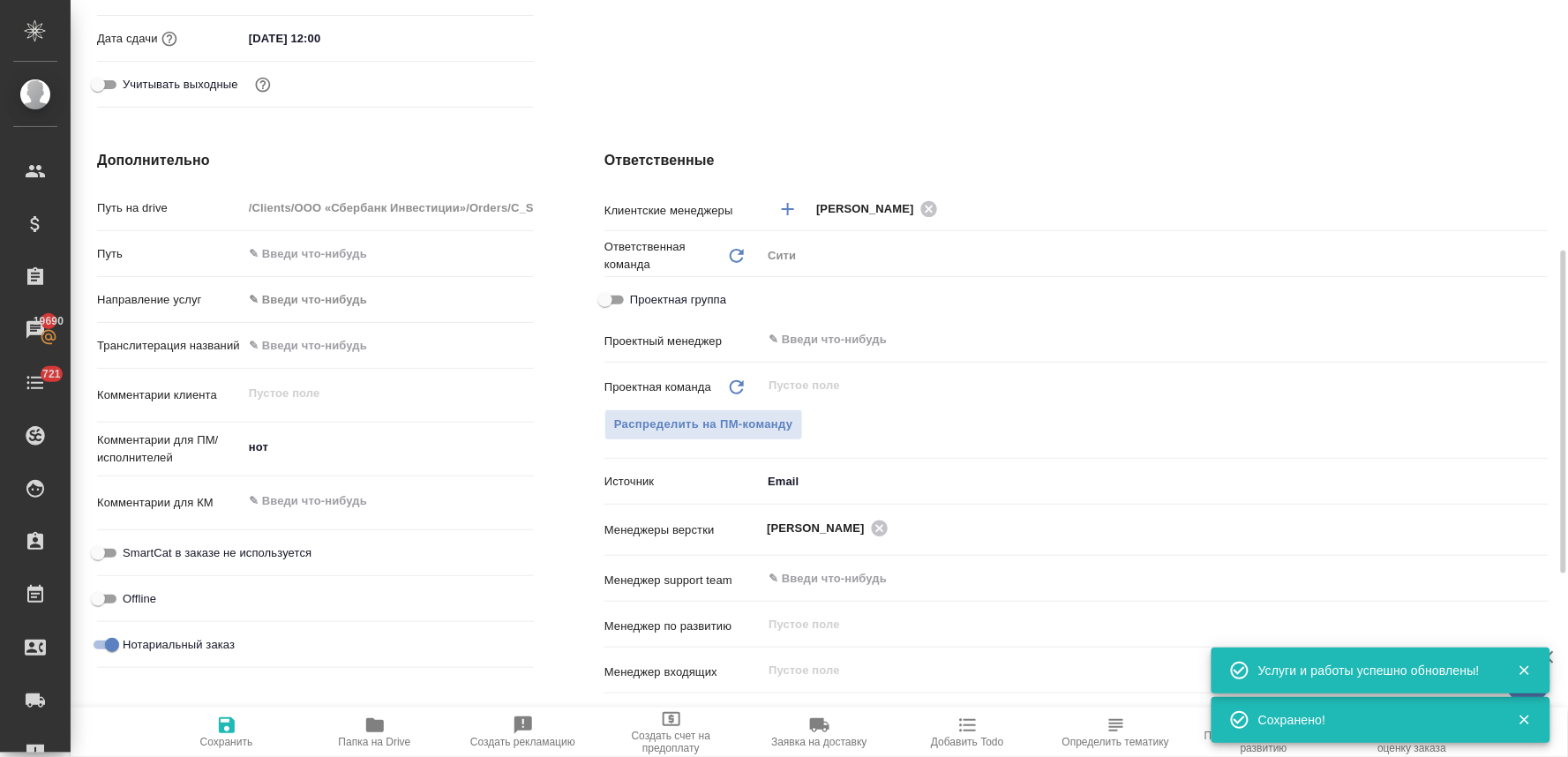
type textarea "x"
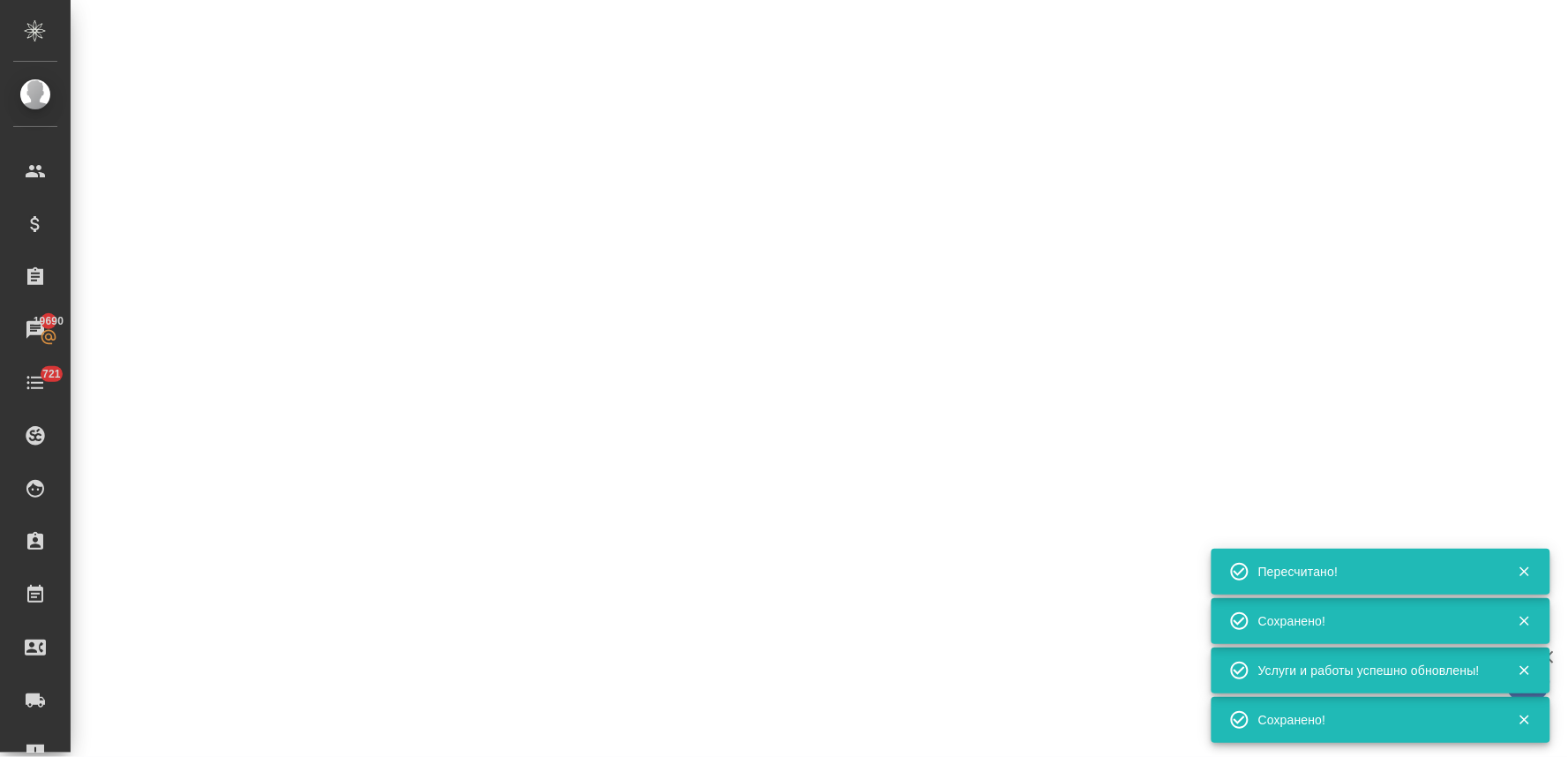
select select "RU"
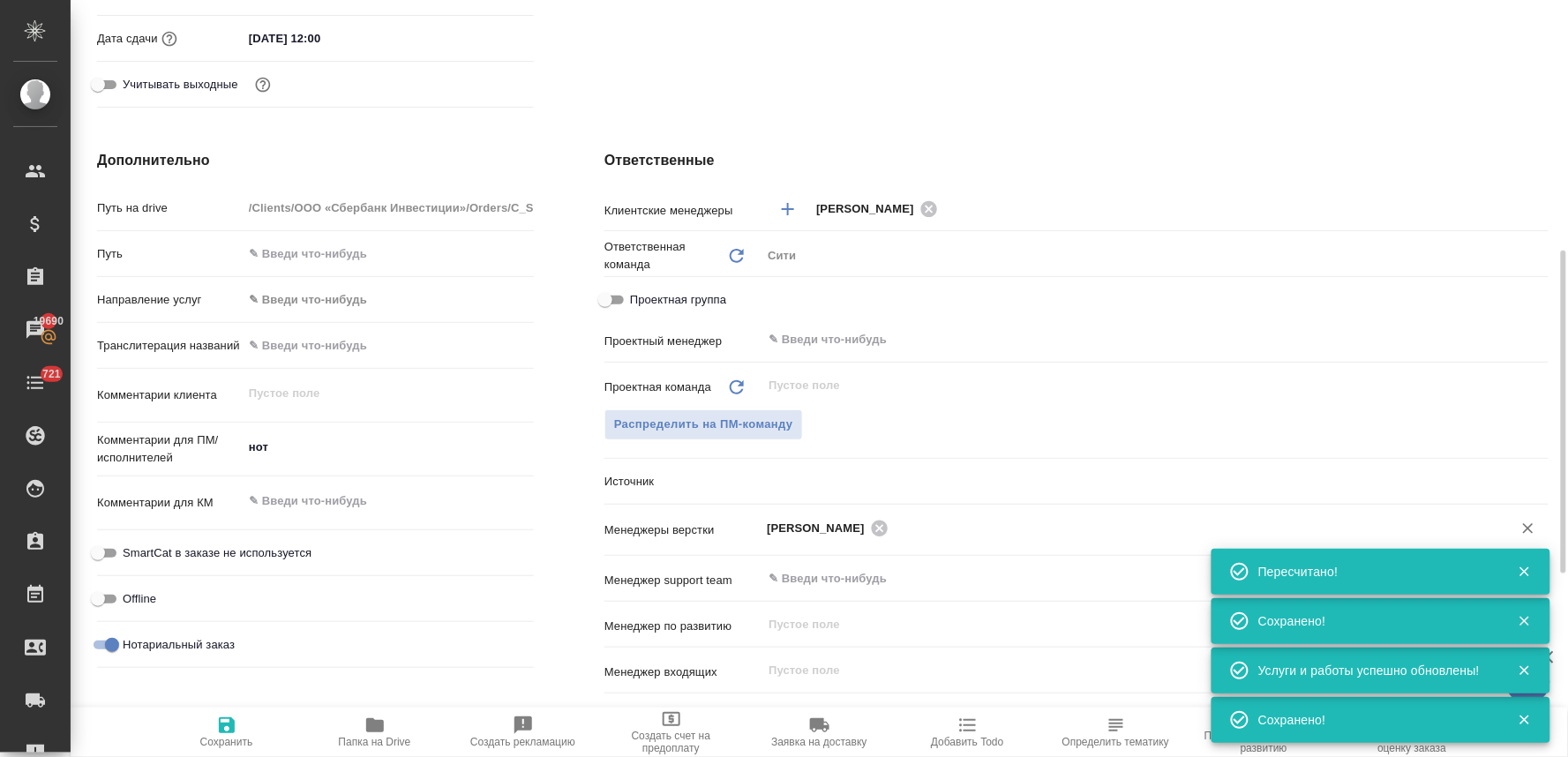
type textarea "x"
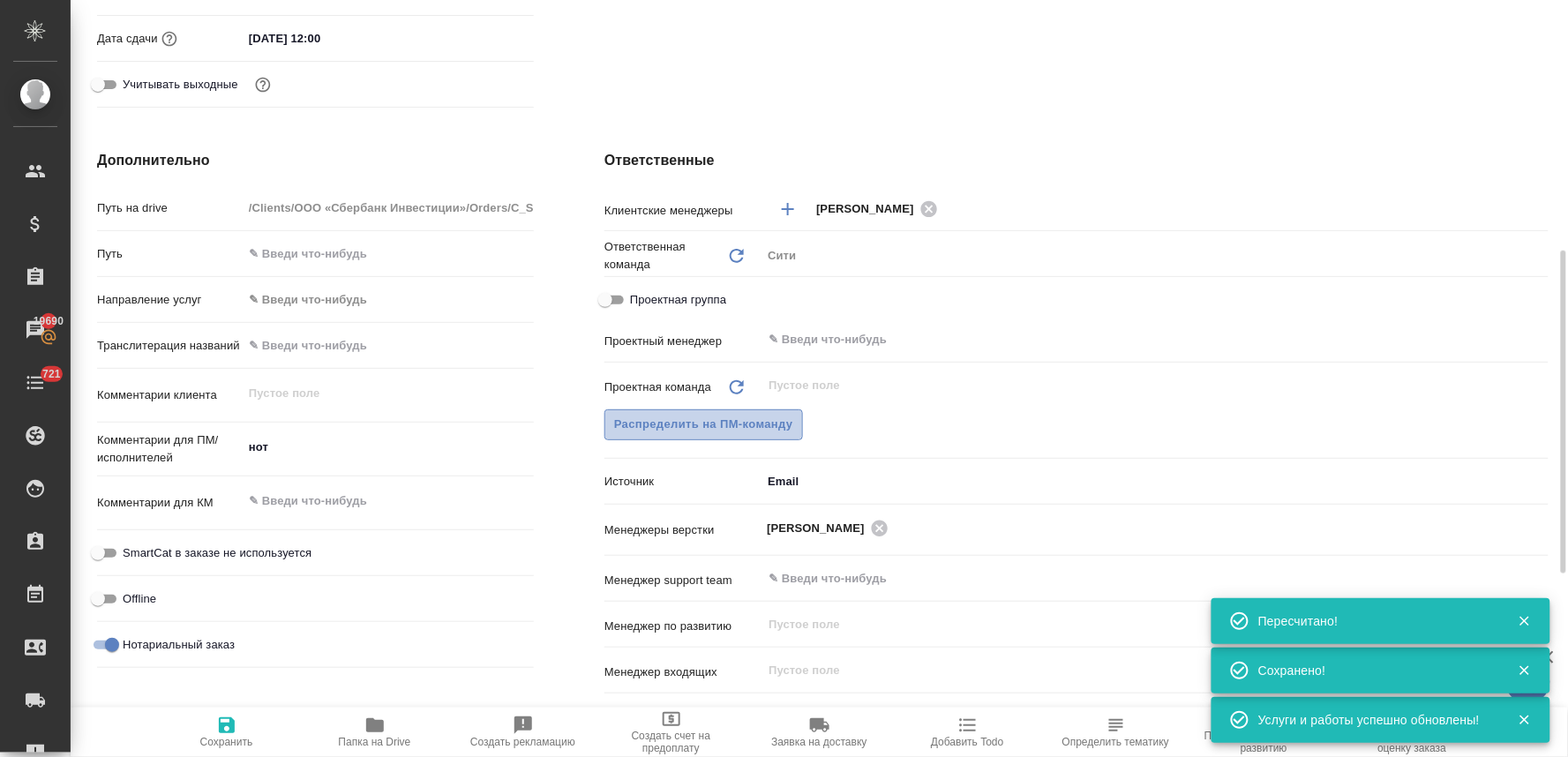
click at [707, 425] on span "Распределить на ПМ-команду" at bounding box center [703, 425] width 179 height 20
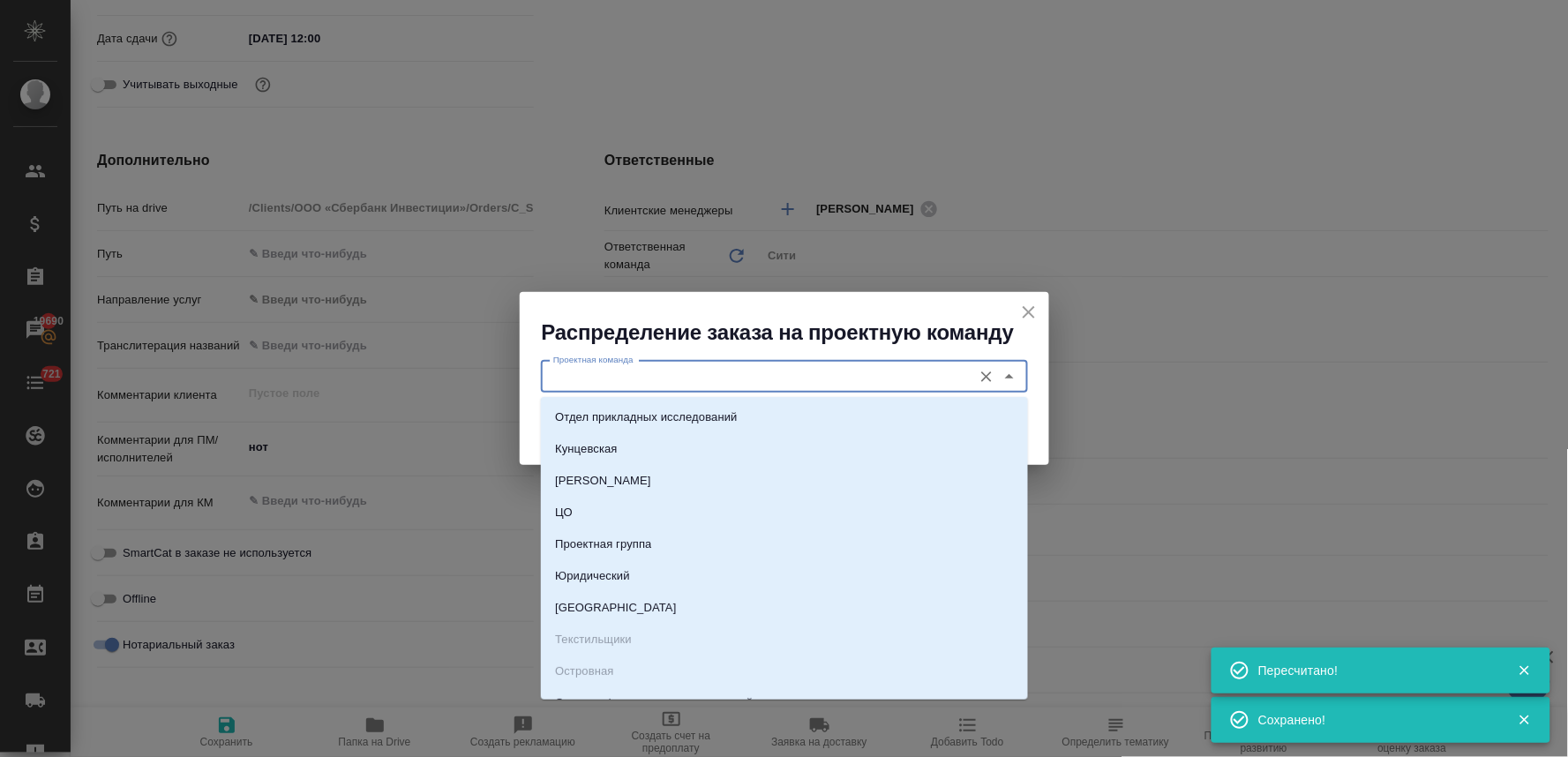
click at [743, 378] on input "Проектная команда" at bounding box center [754, 377] width 418 height 21
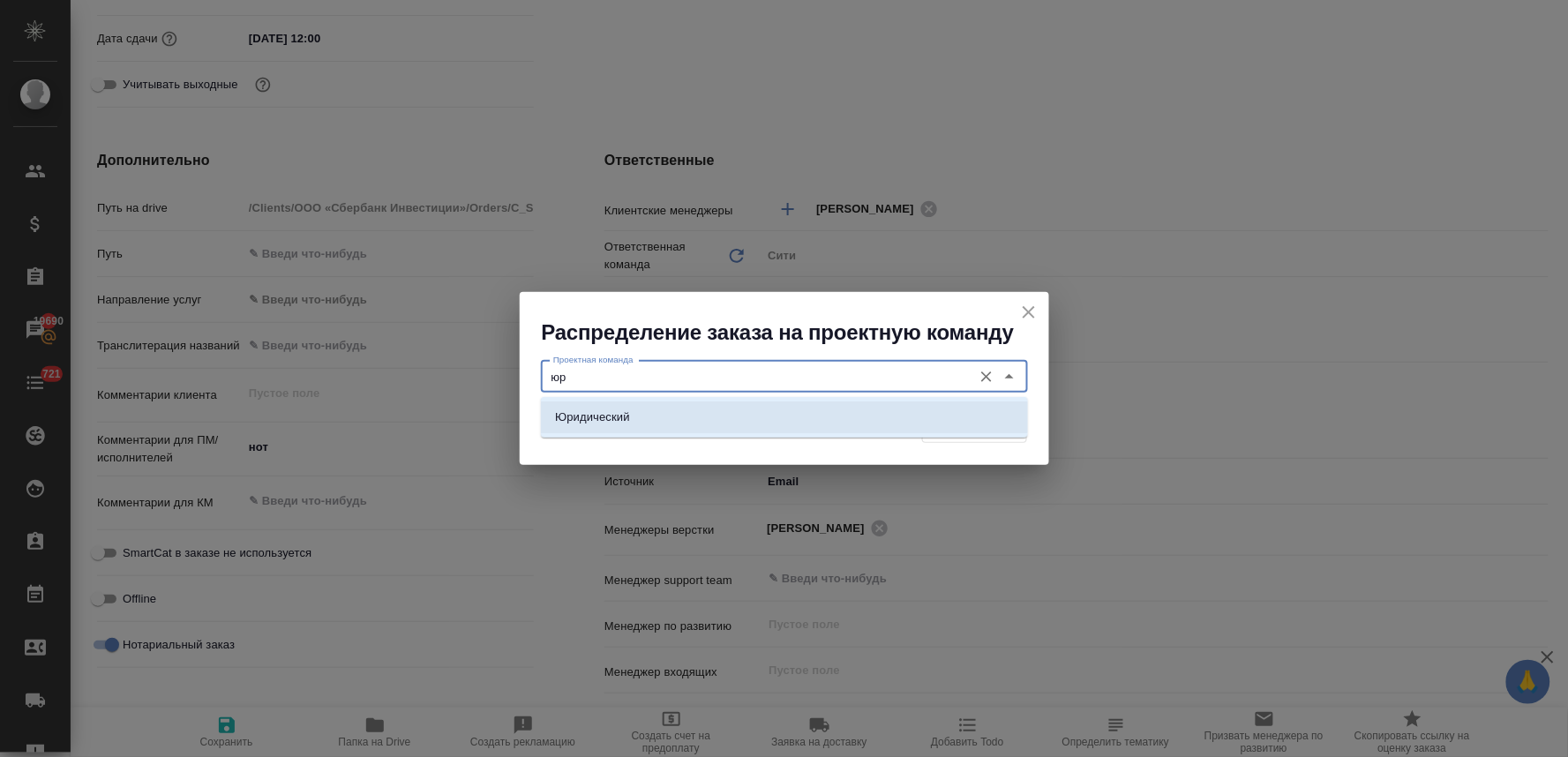
click at [743, 410] on li "Юридический" at bounding box center [784, 418] width 487 height 32
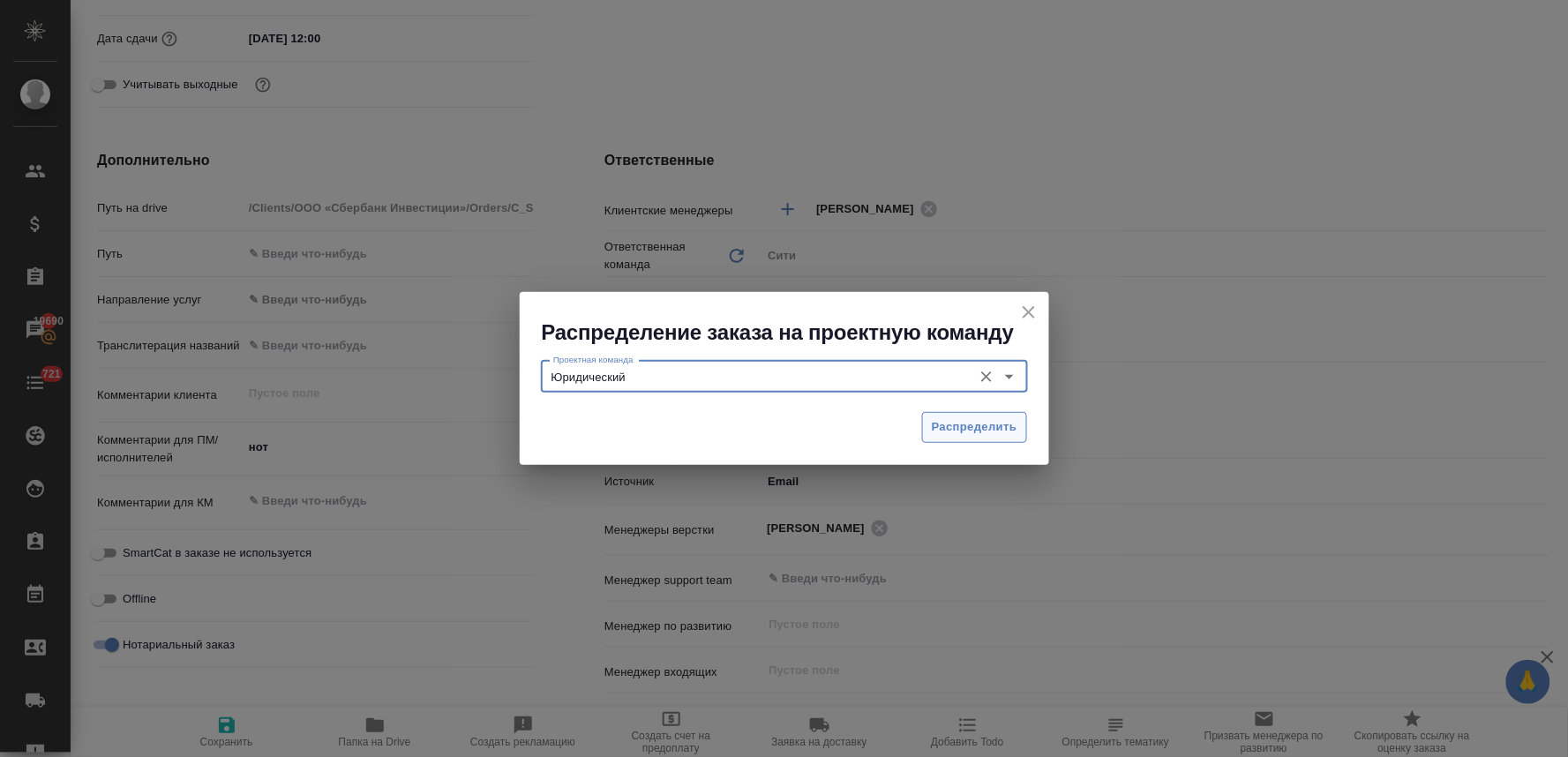
type input "Юридический"
click at [963, 424] on span "Распределить" at bounding box center [974, 427] width 85 height 20
type textarea "x"
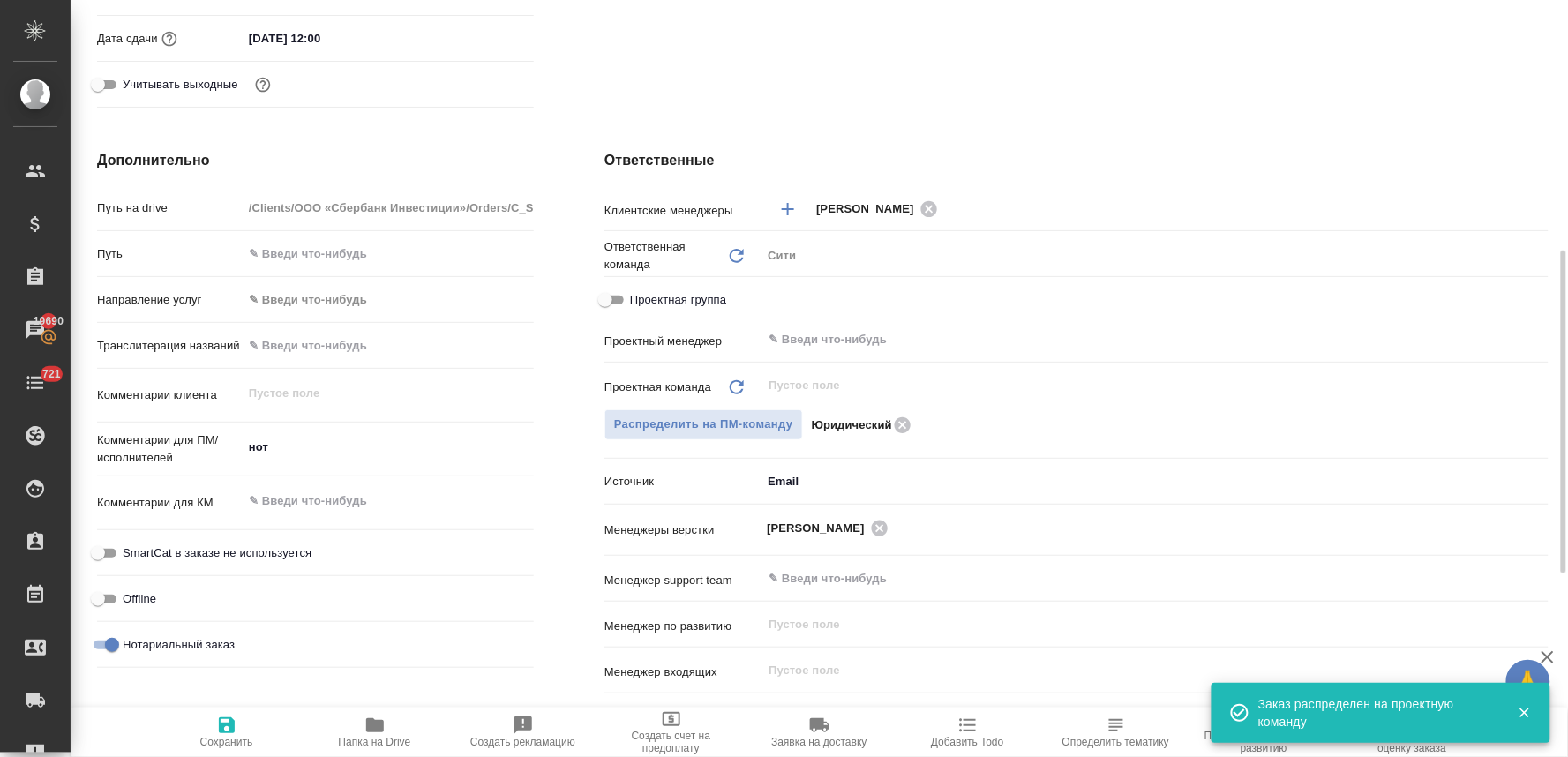
click at [237, 743] on span "Сохранить" at bounding box center [226, 742] width 53 height 12
type textarea "x"
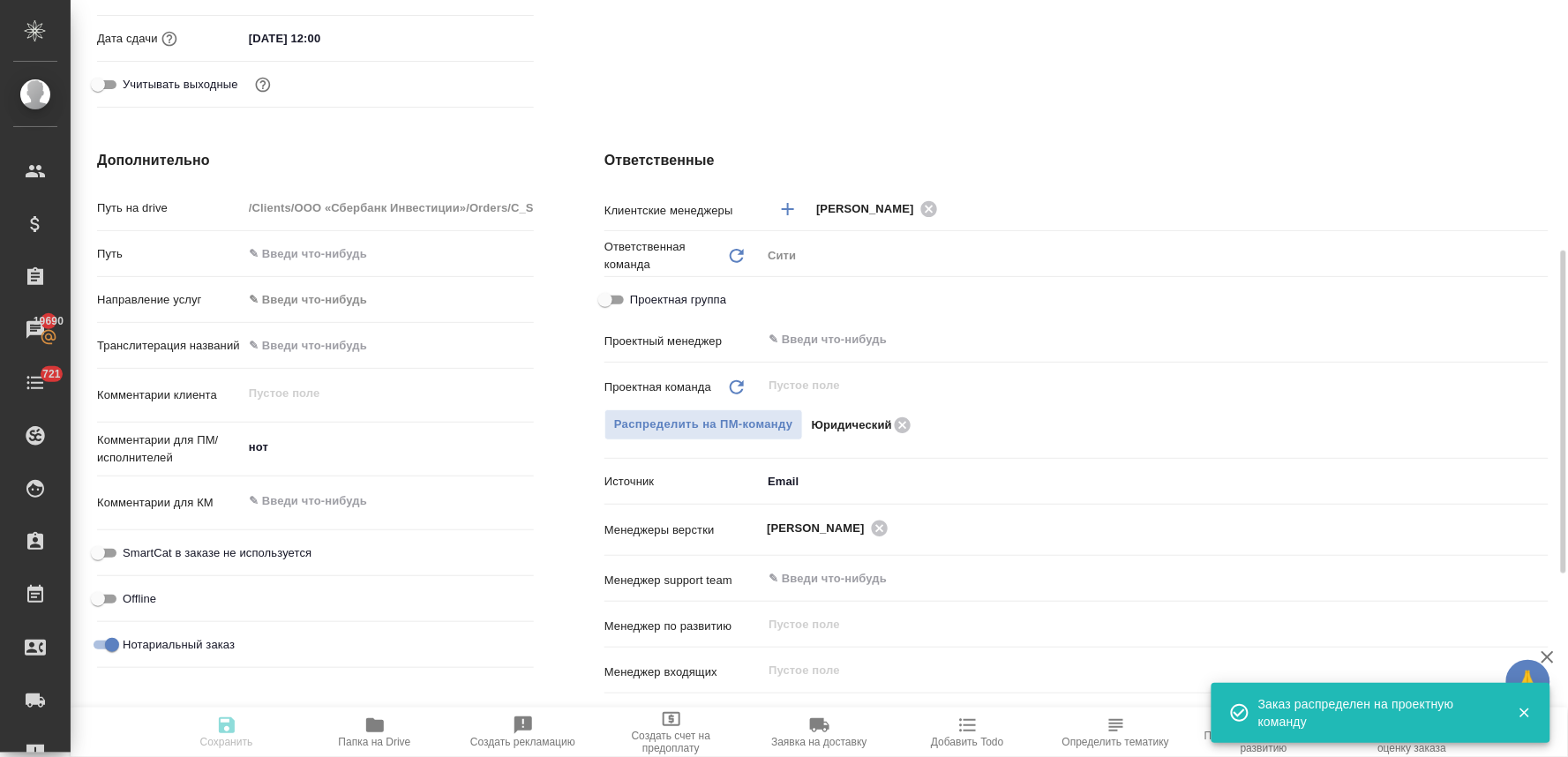
type textarea "x"
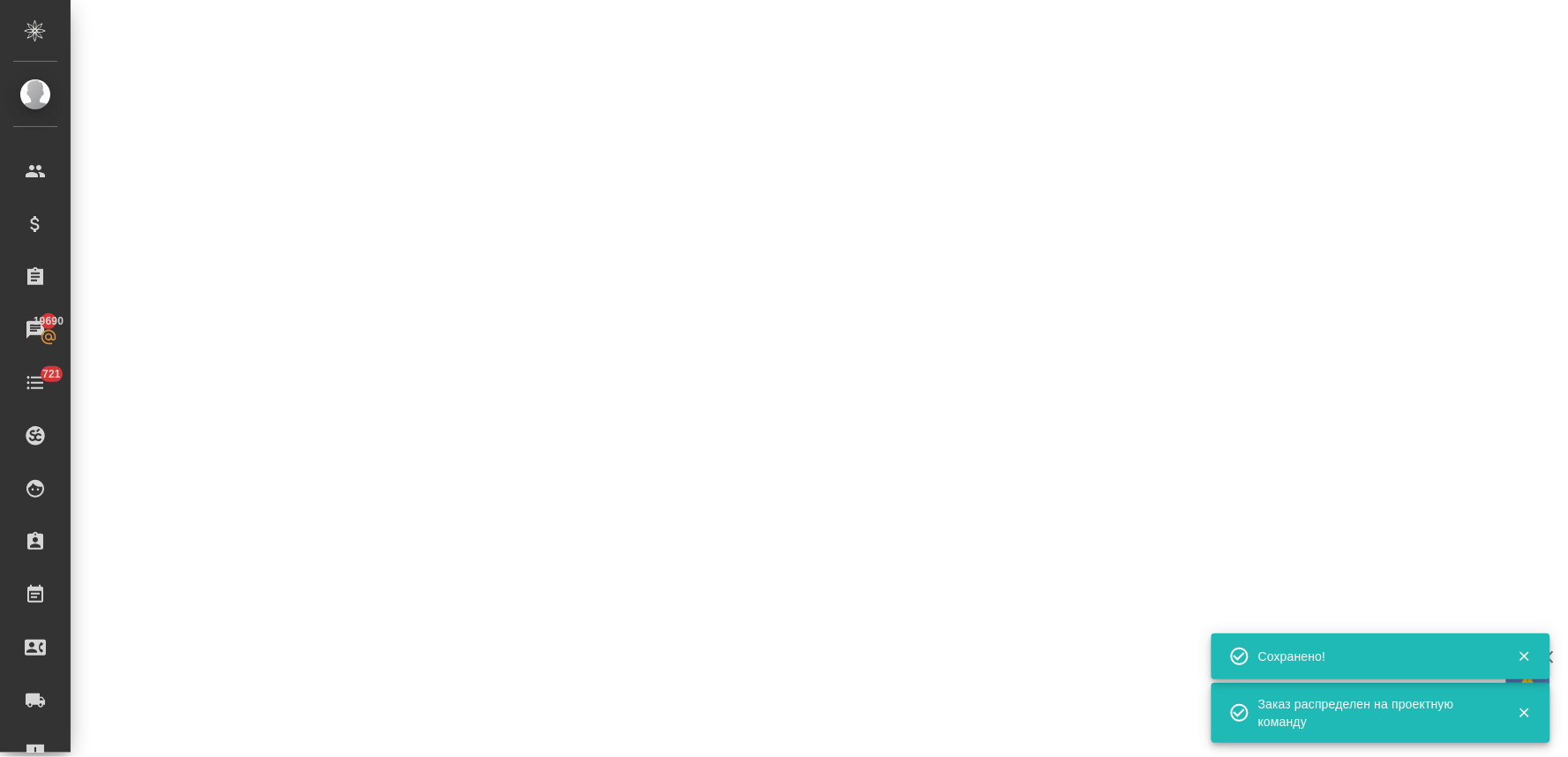
select select "RU"
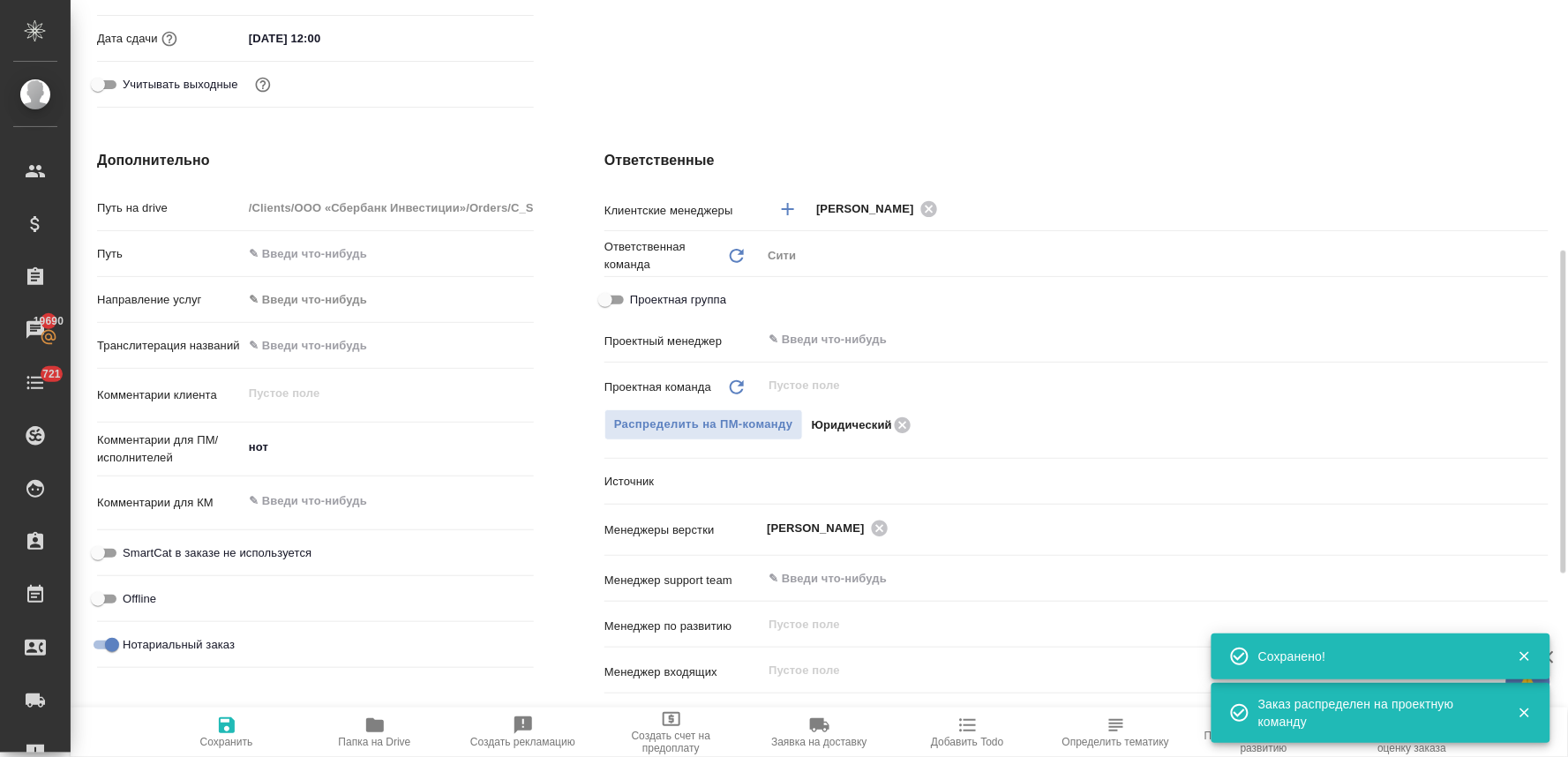
type textarea "x"
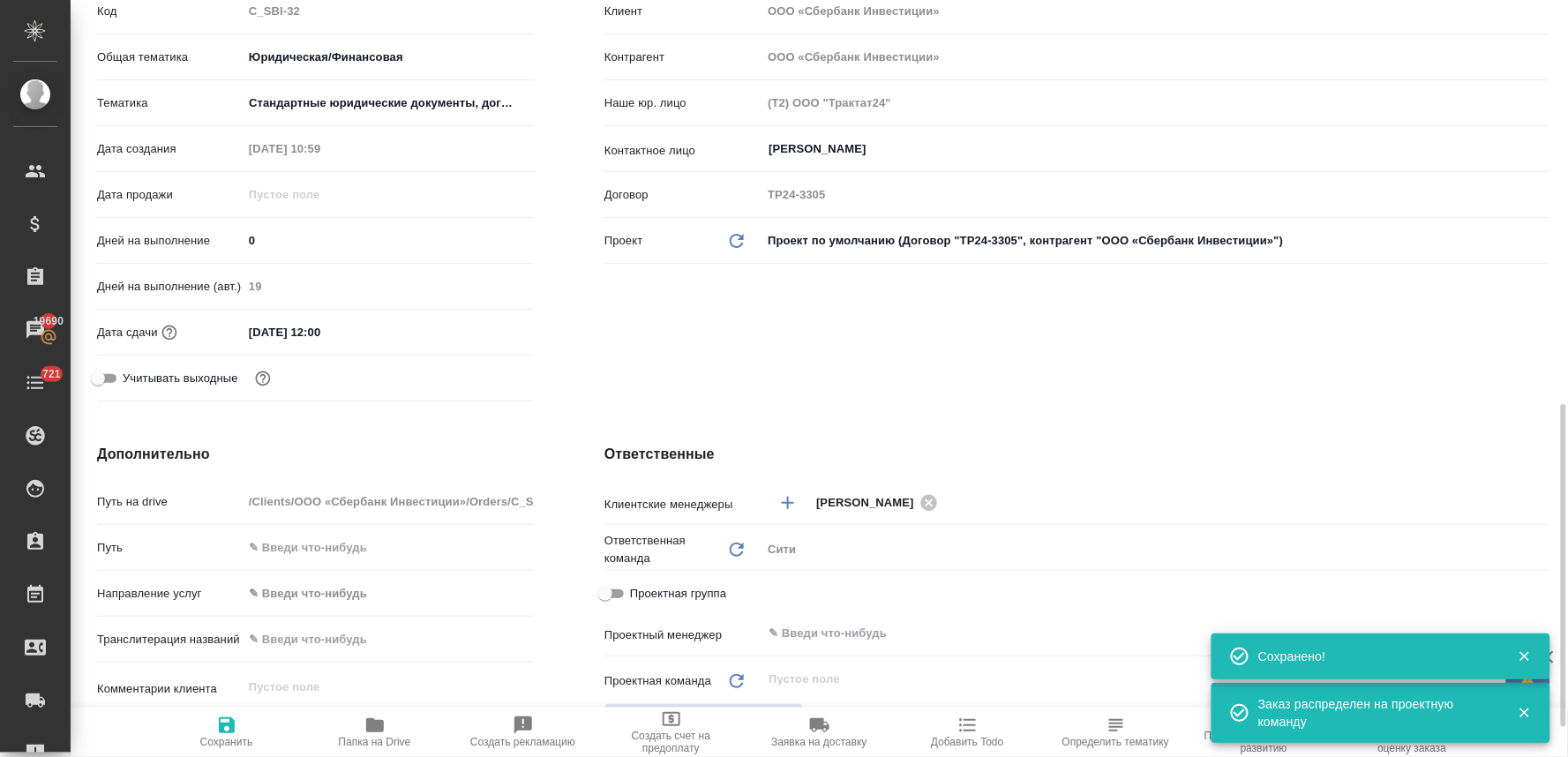
scroll to position [0, 0]
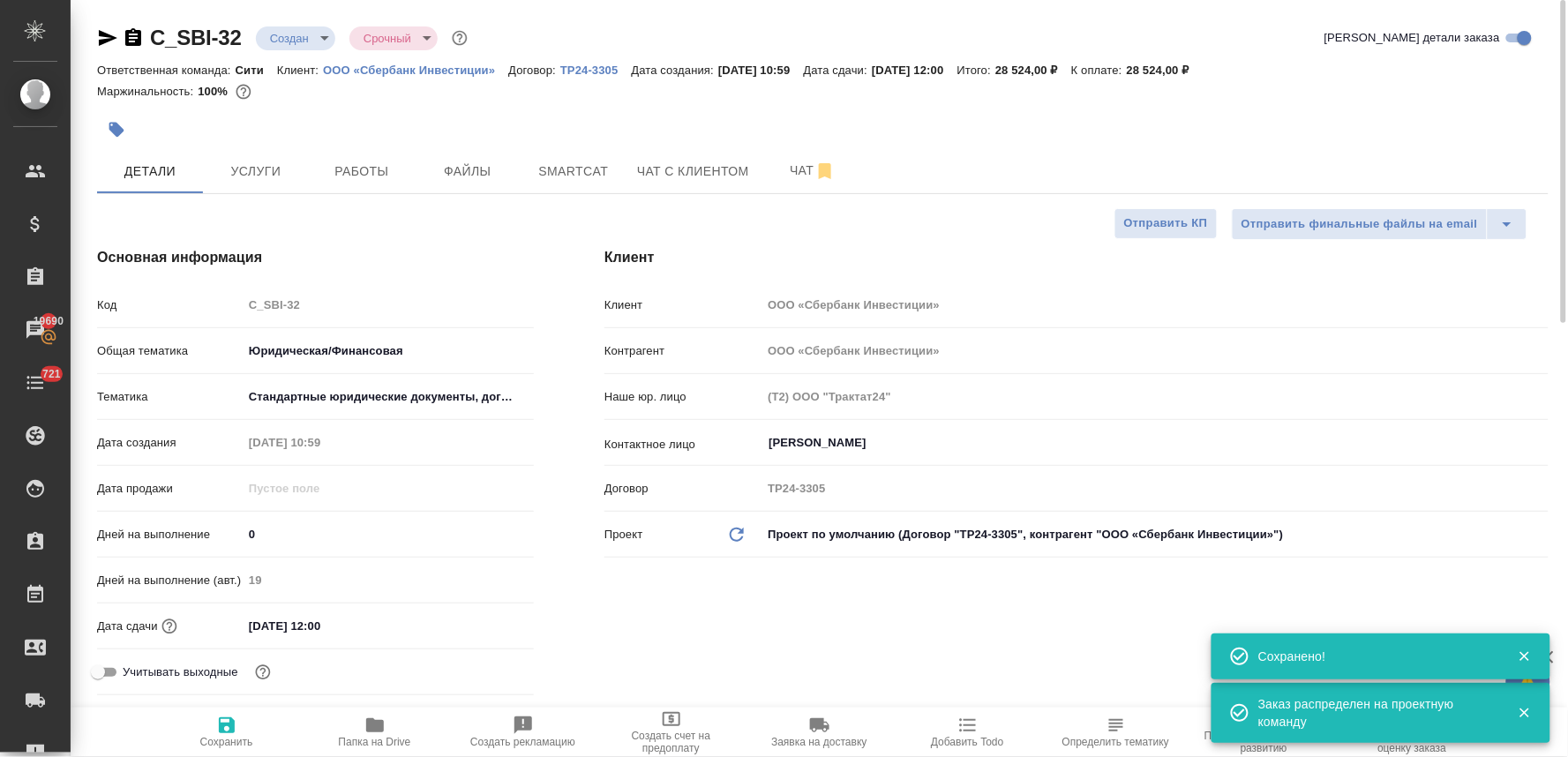
click at [305, 34] on body "🙏 .cls-1 fill:#fff; AWATERA [PERSON_NAME] Спецификации Заказы 19690 Чаты 721 To…" at bounding box center [784, 378] width 1568 height 757
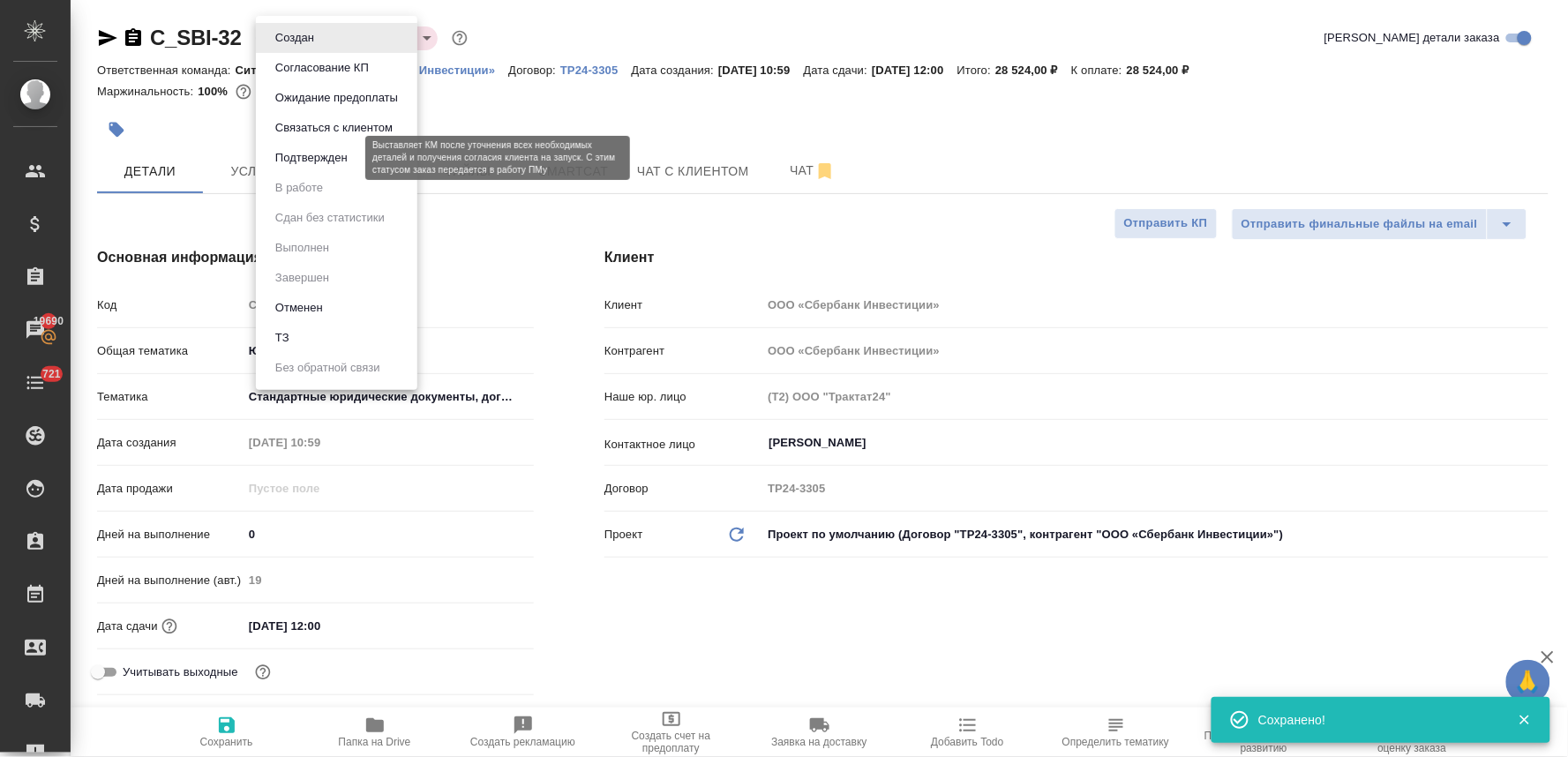
click at [285, 156] on button "Подтвержден" at bounding box center [311, 158] width 83 height 20
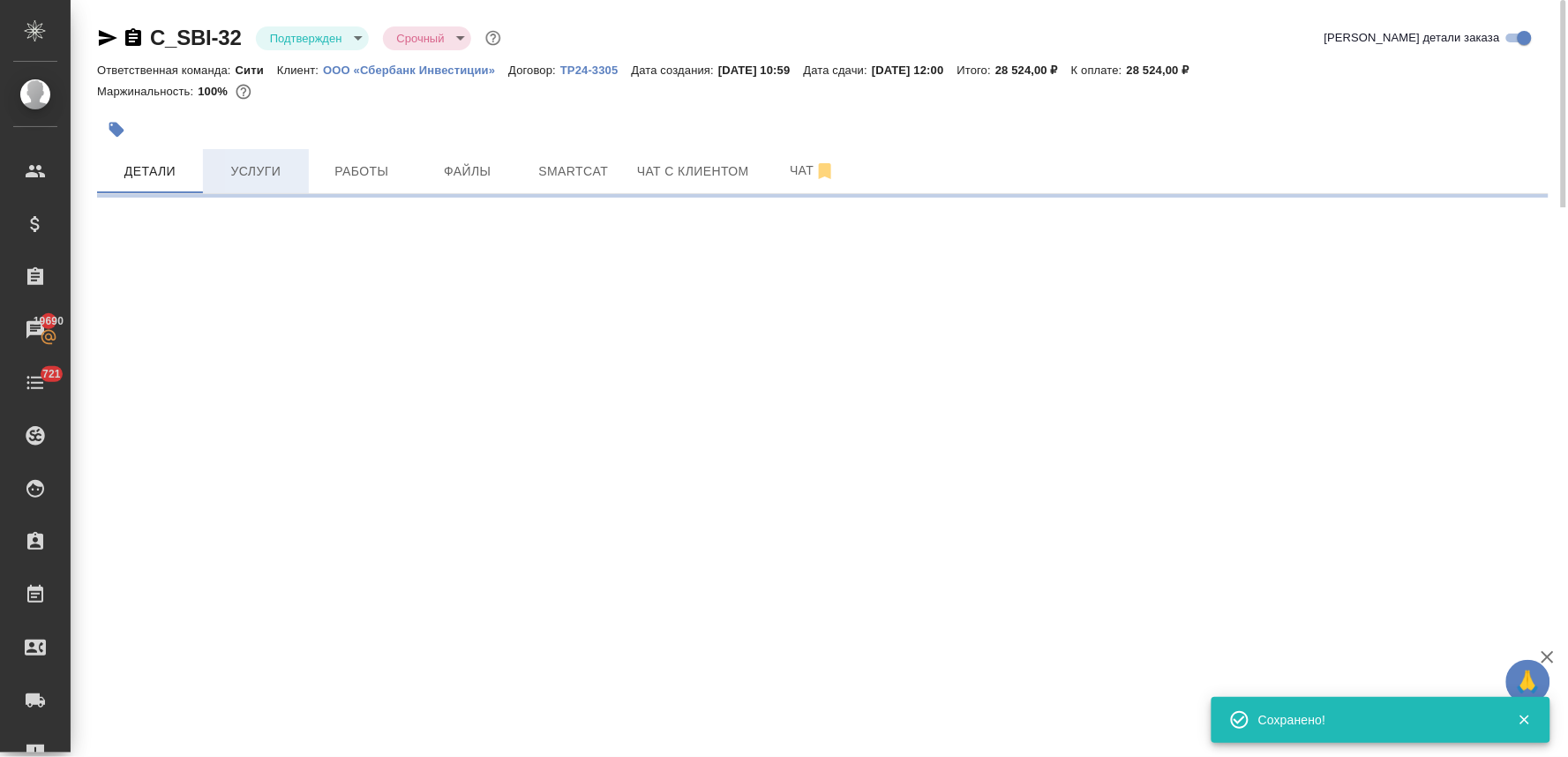
select select "RU"
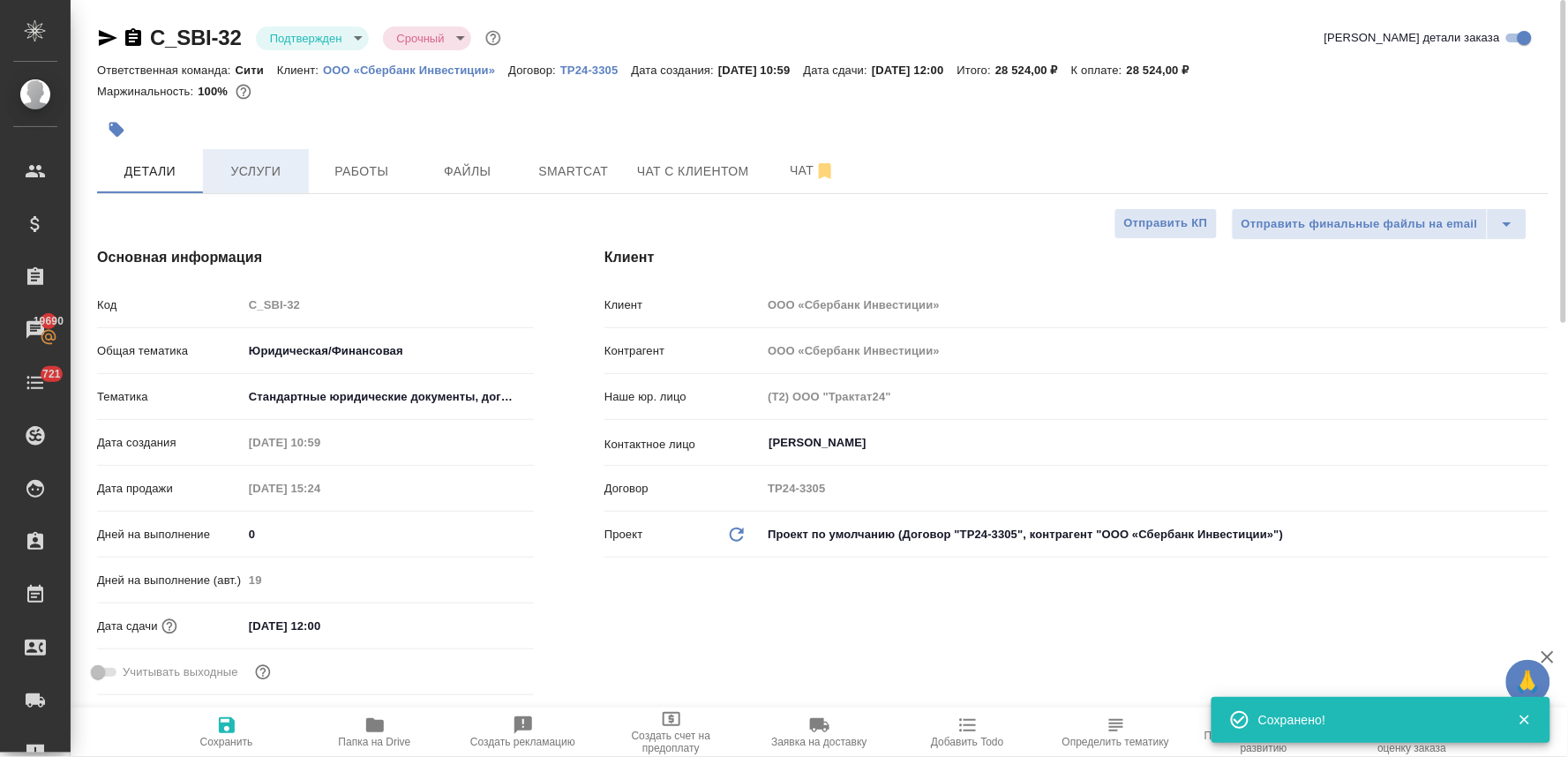
type textarea "x"
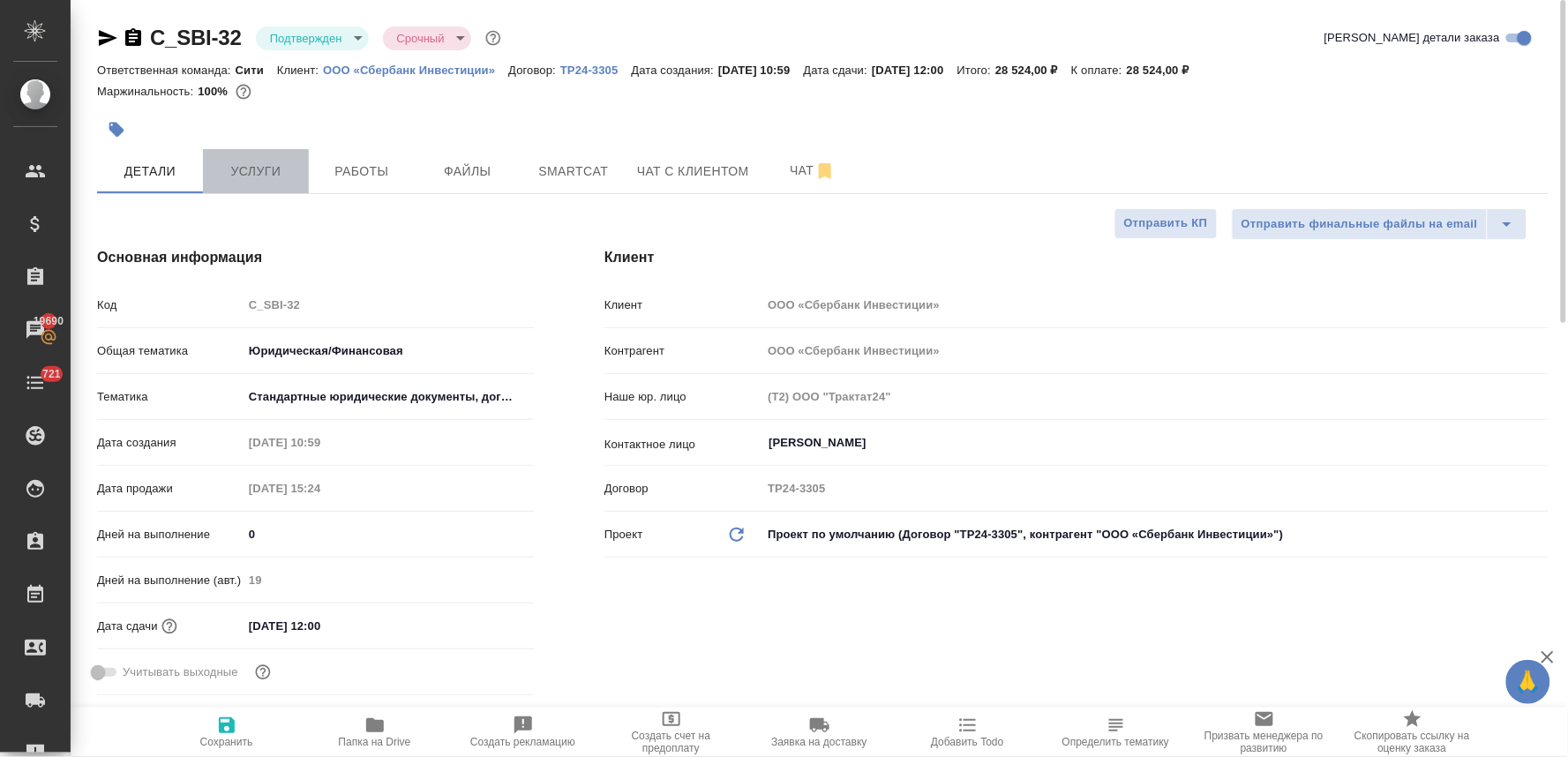
click at [243, 183] on button "Услуги" at bounding box center [256, 171] width 106 height 45
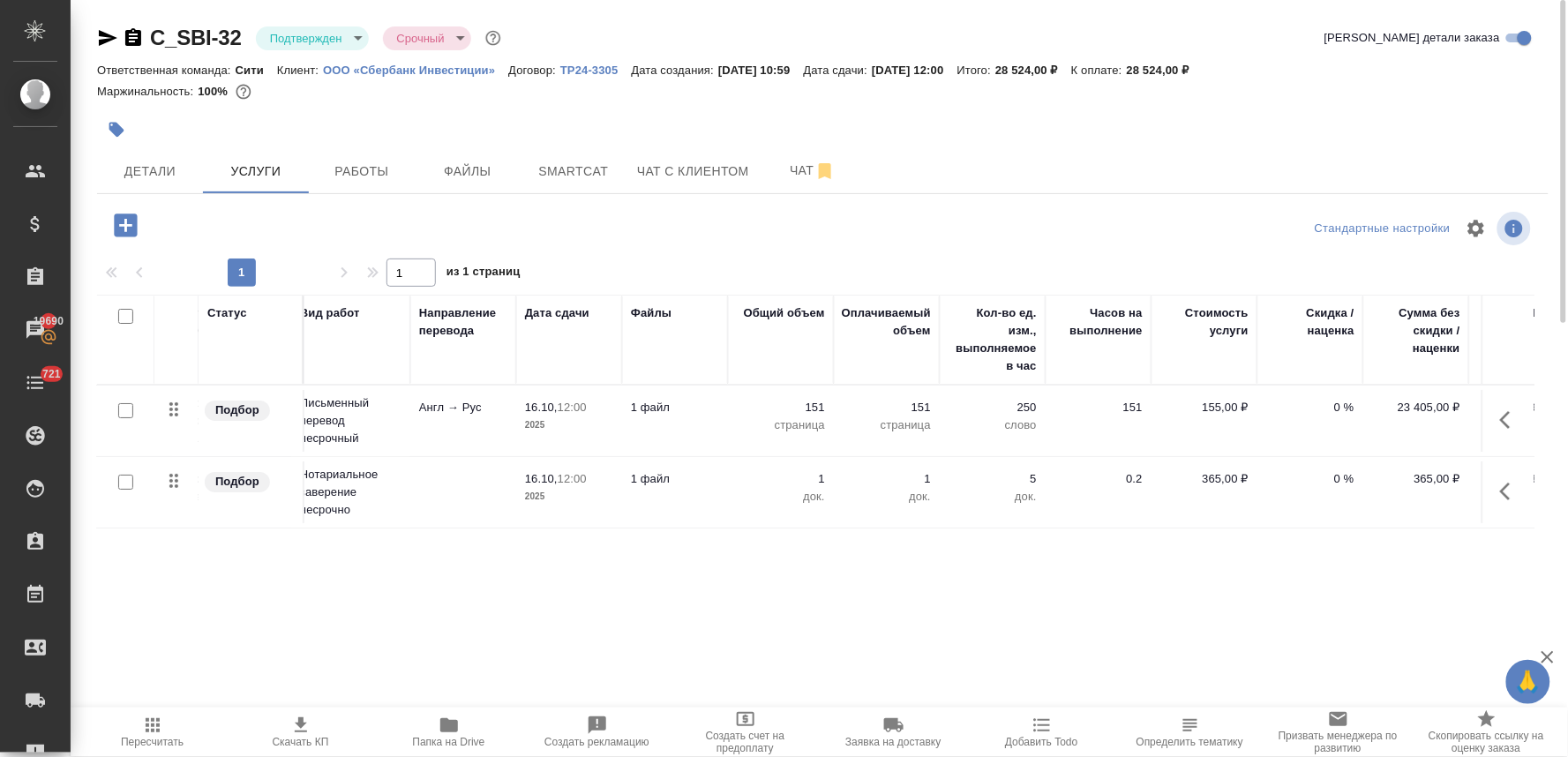
scroll to position [0, 224]
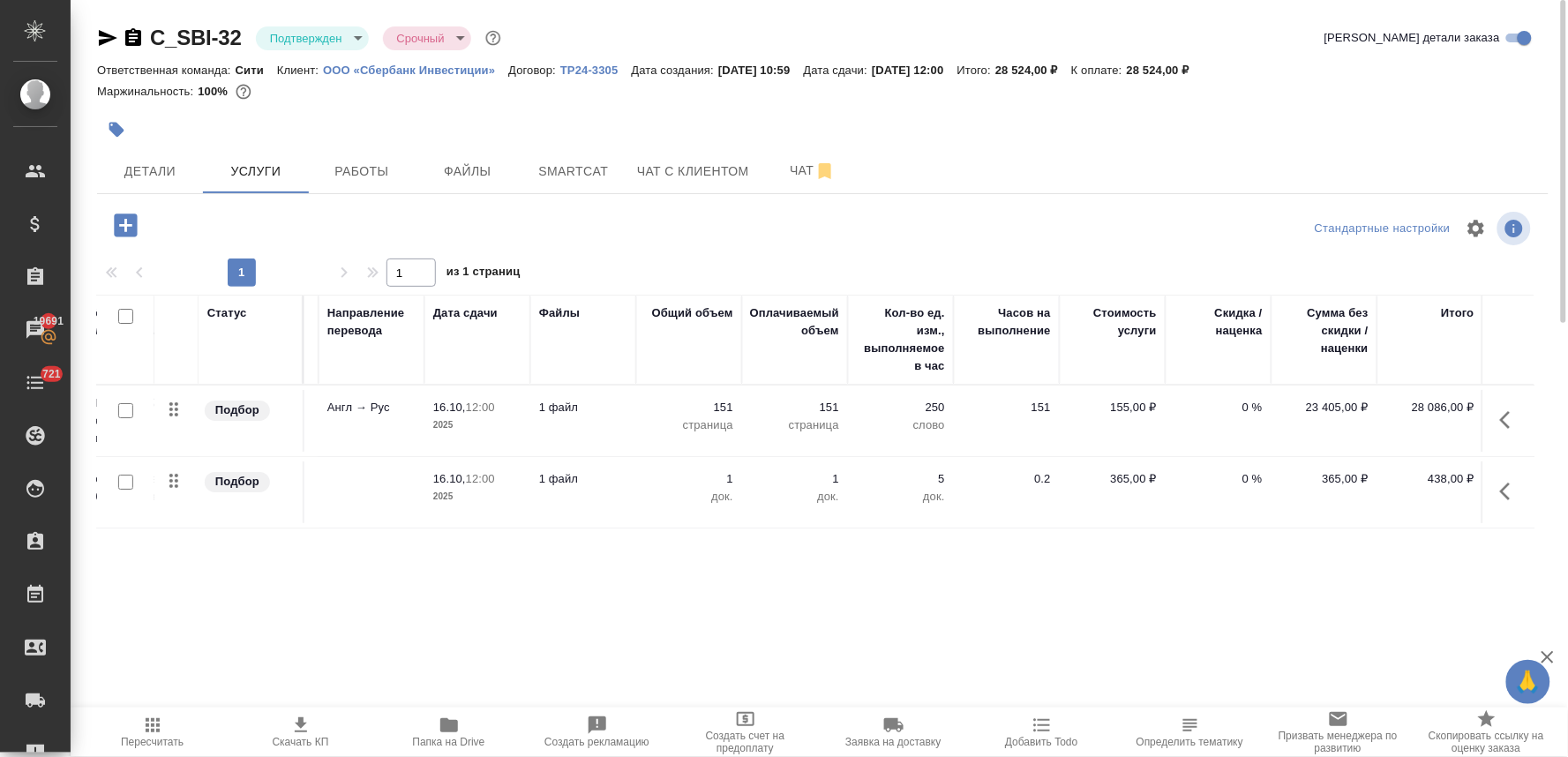
click at [782, 581] on div "Статус Услуга для клиента (RU) Вид работ Направление перевода Дата сдачи Файлы …" at bounding box center [816, 484] width 1437 height 379
